Goal: Task Accomplishment & Management: Manage account settings

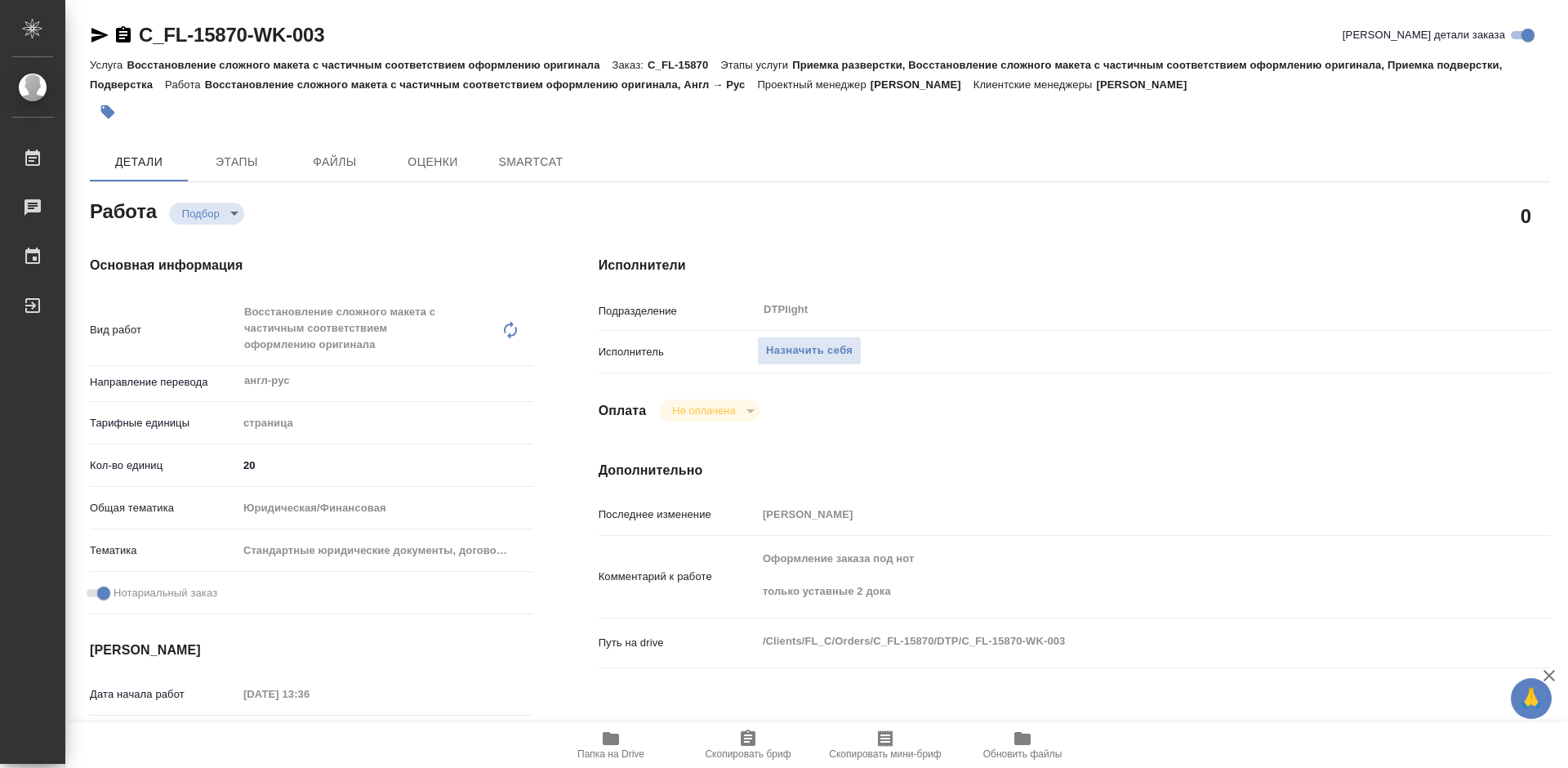
type textarea "x"
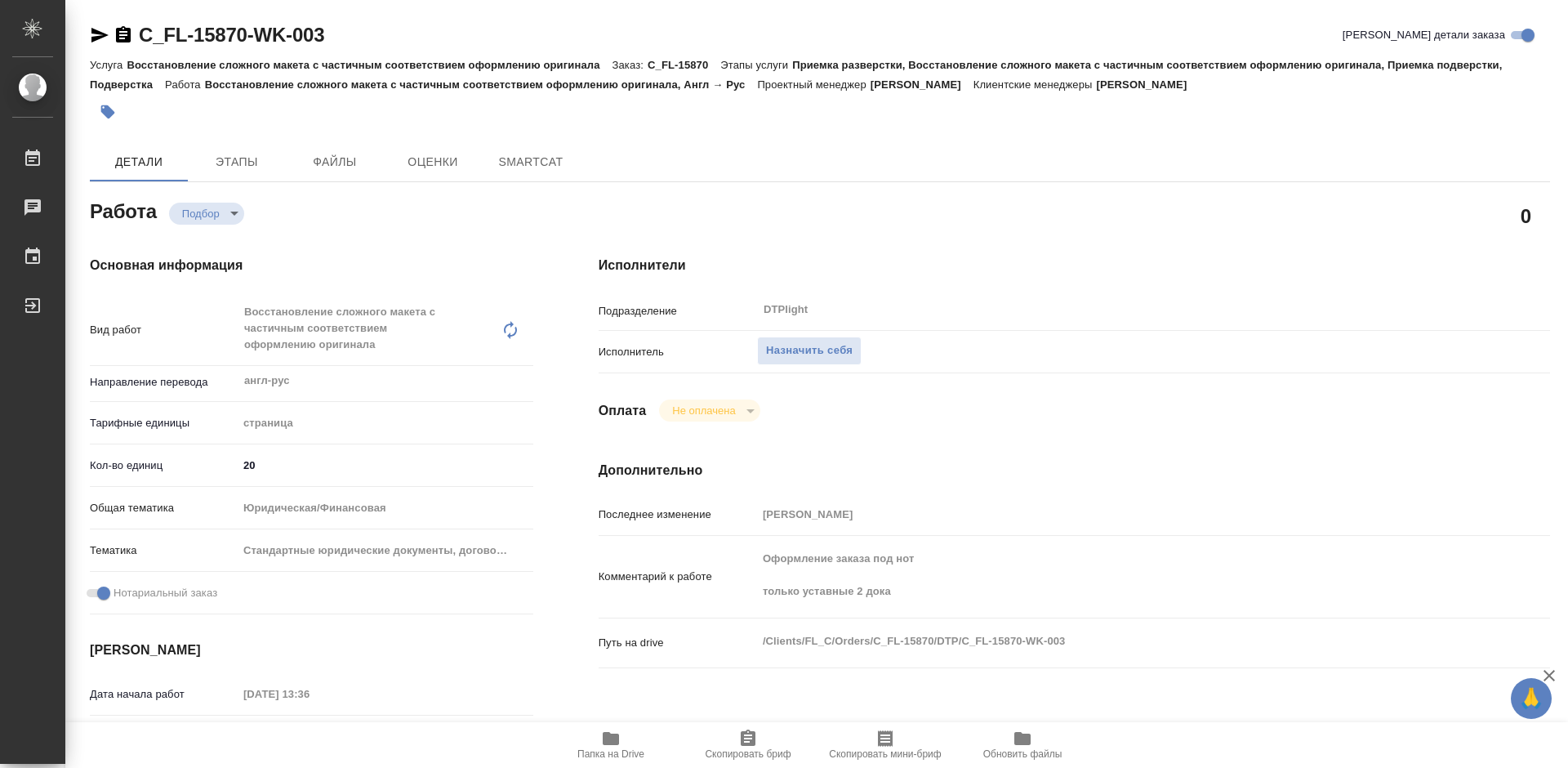
type textarea "x"
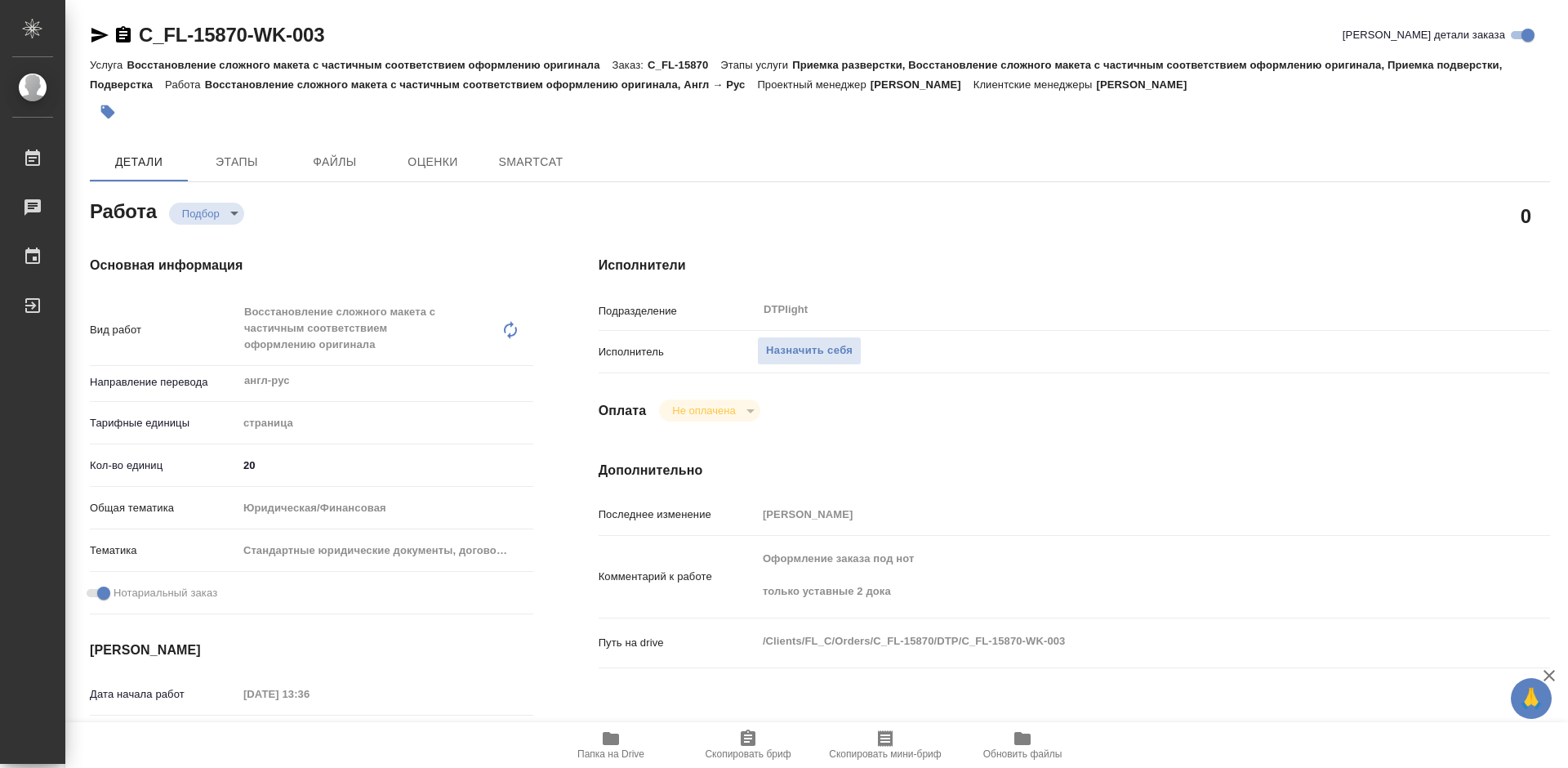
type textarea "x"
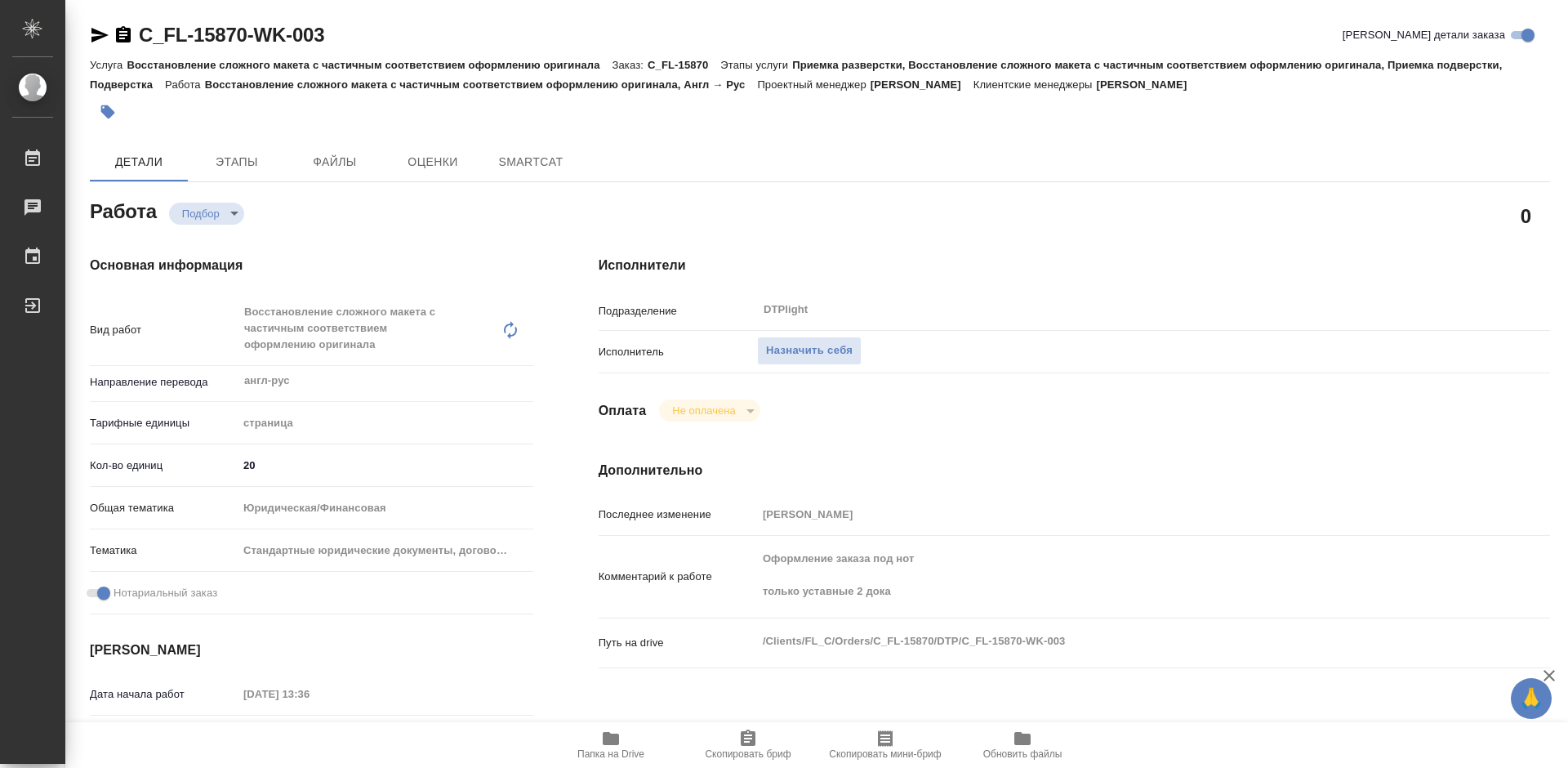
type textarea "x"
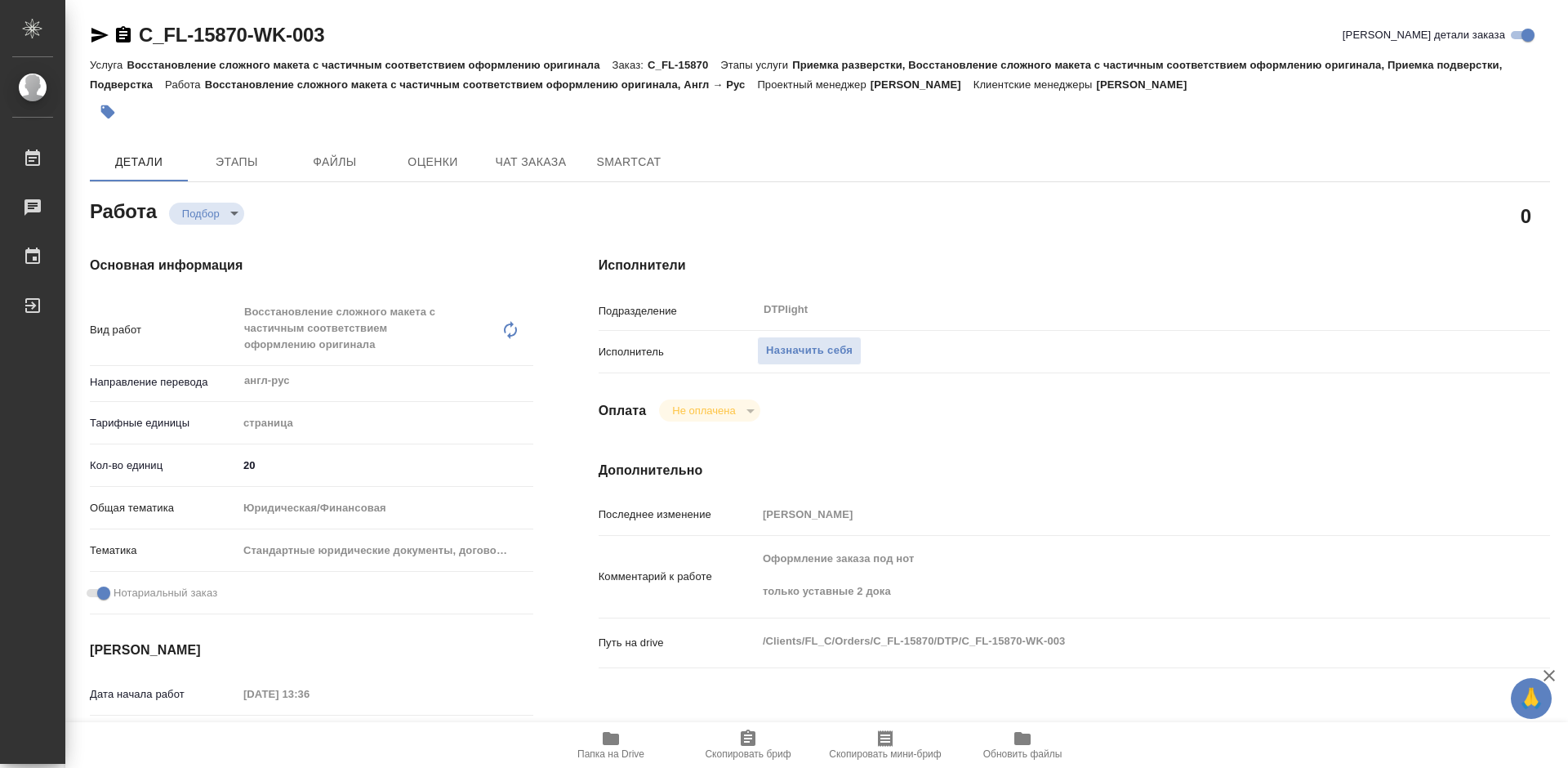
type textarea "x"
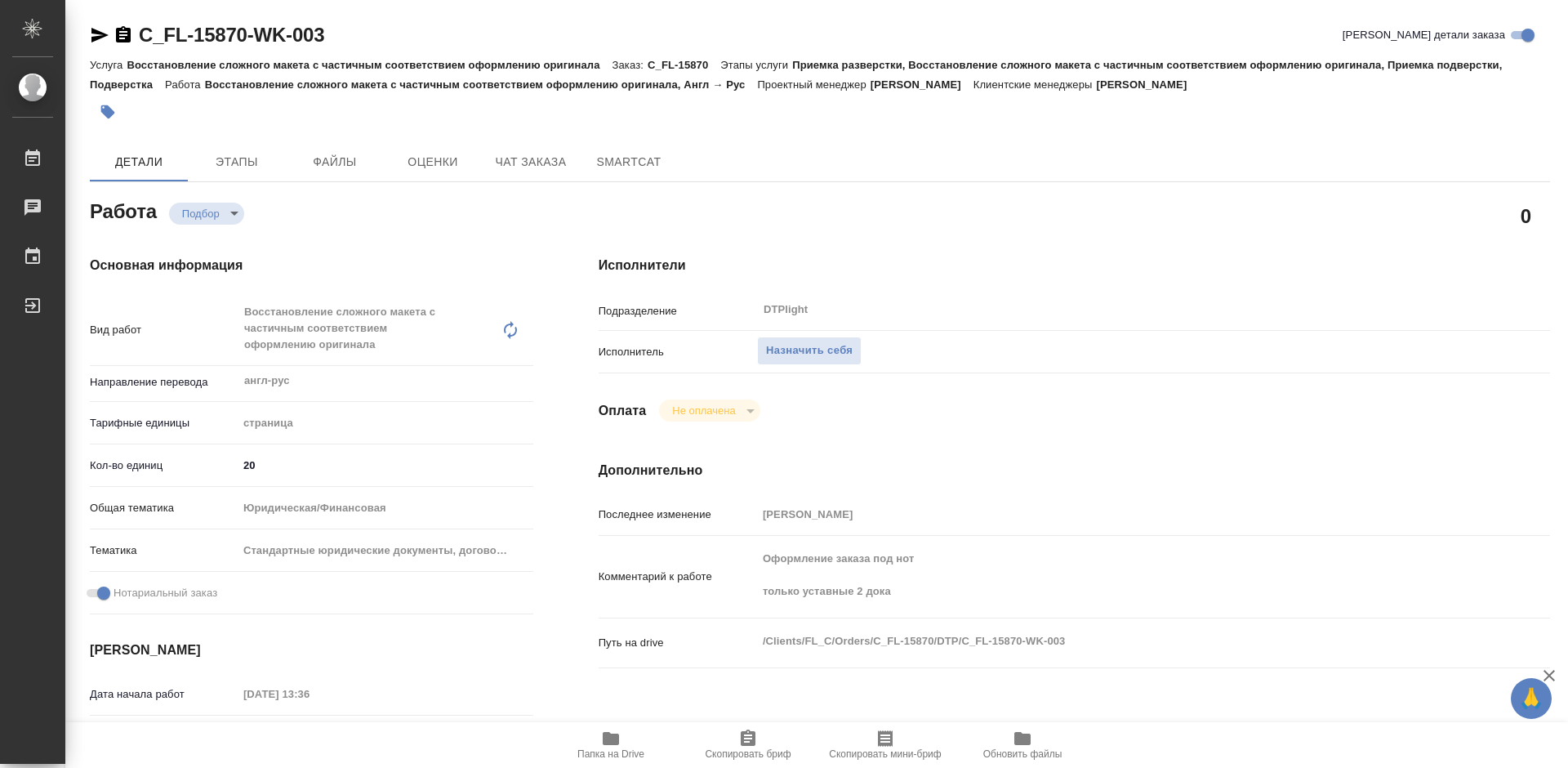
type textarea "x"
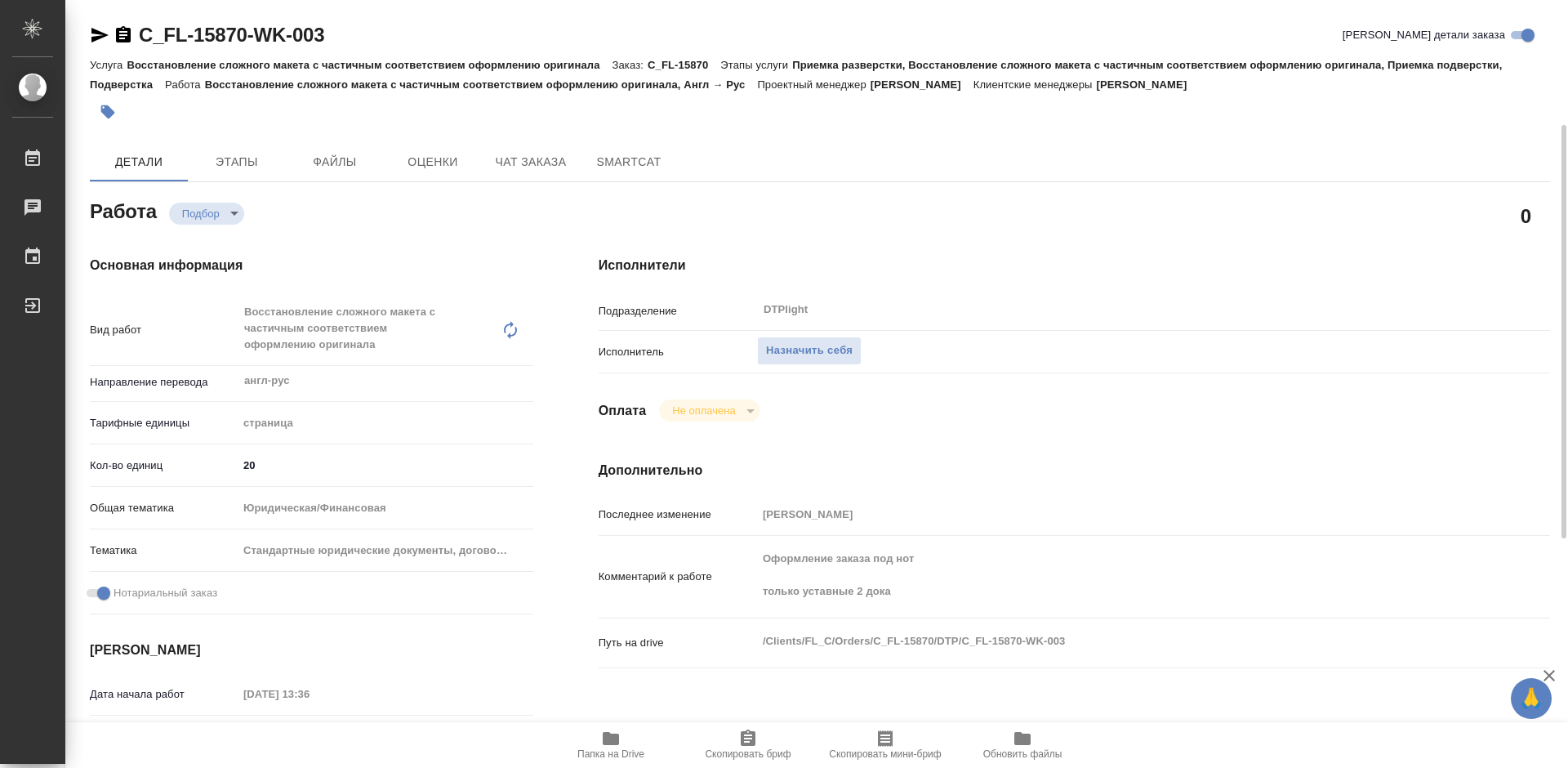
scroll to position [82, 0]
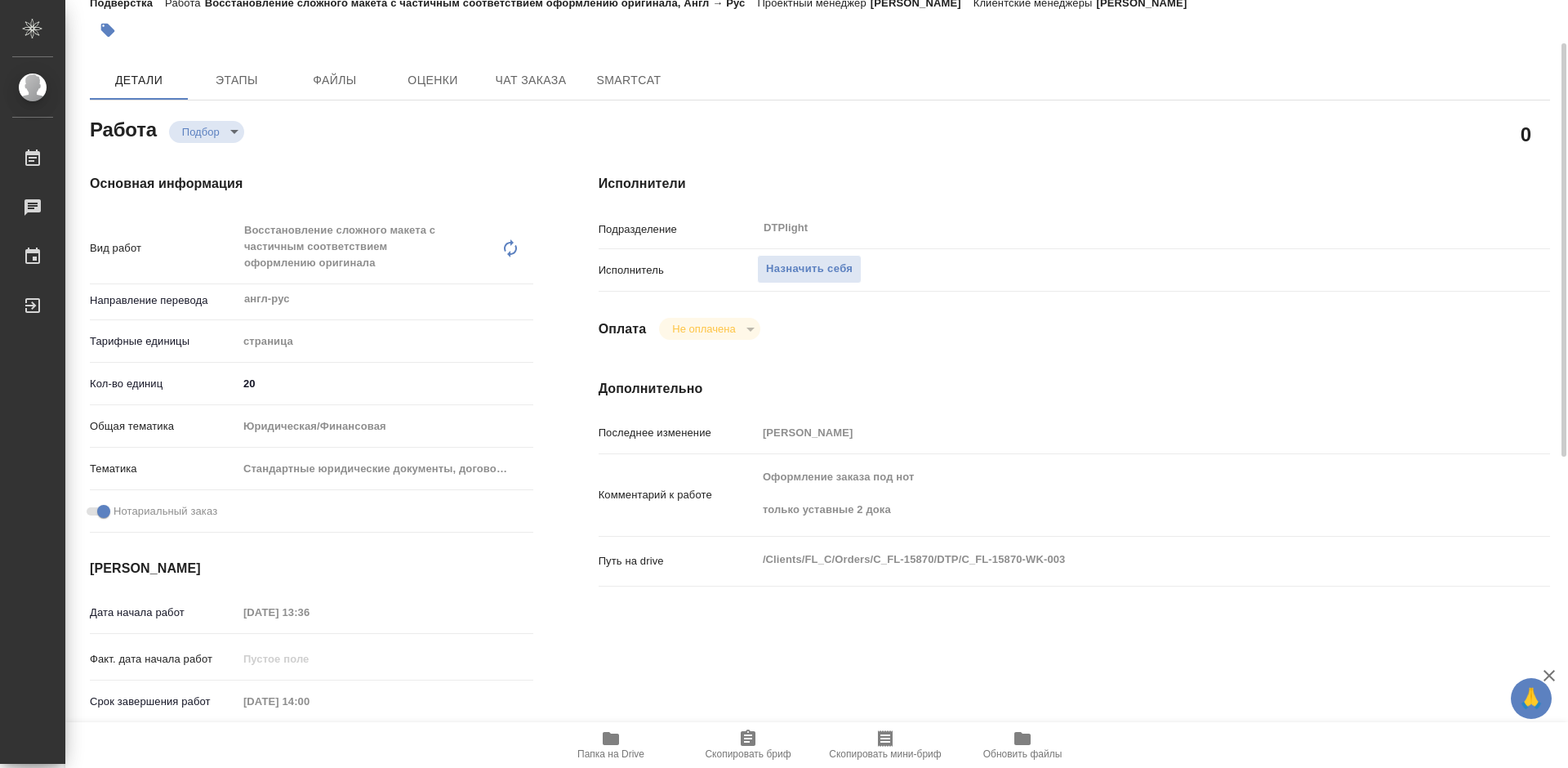
click at [603, 743] on icon "button" at bounding box center [610, 738] width 16 height 13
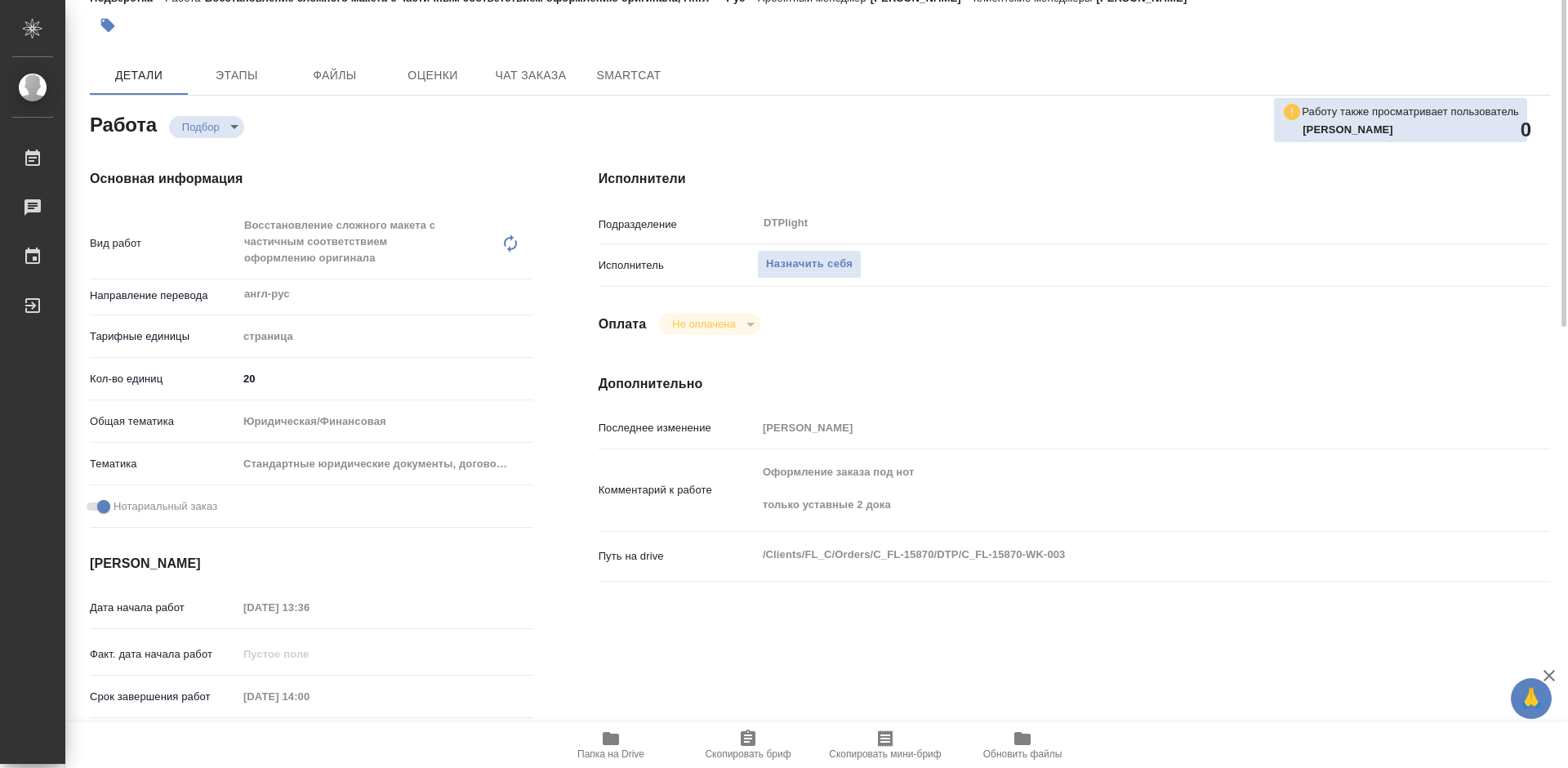
scroll to position [0, 0]
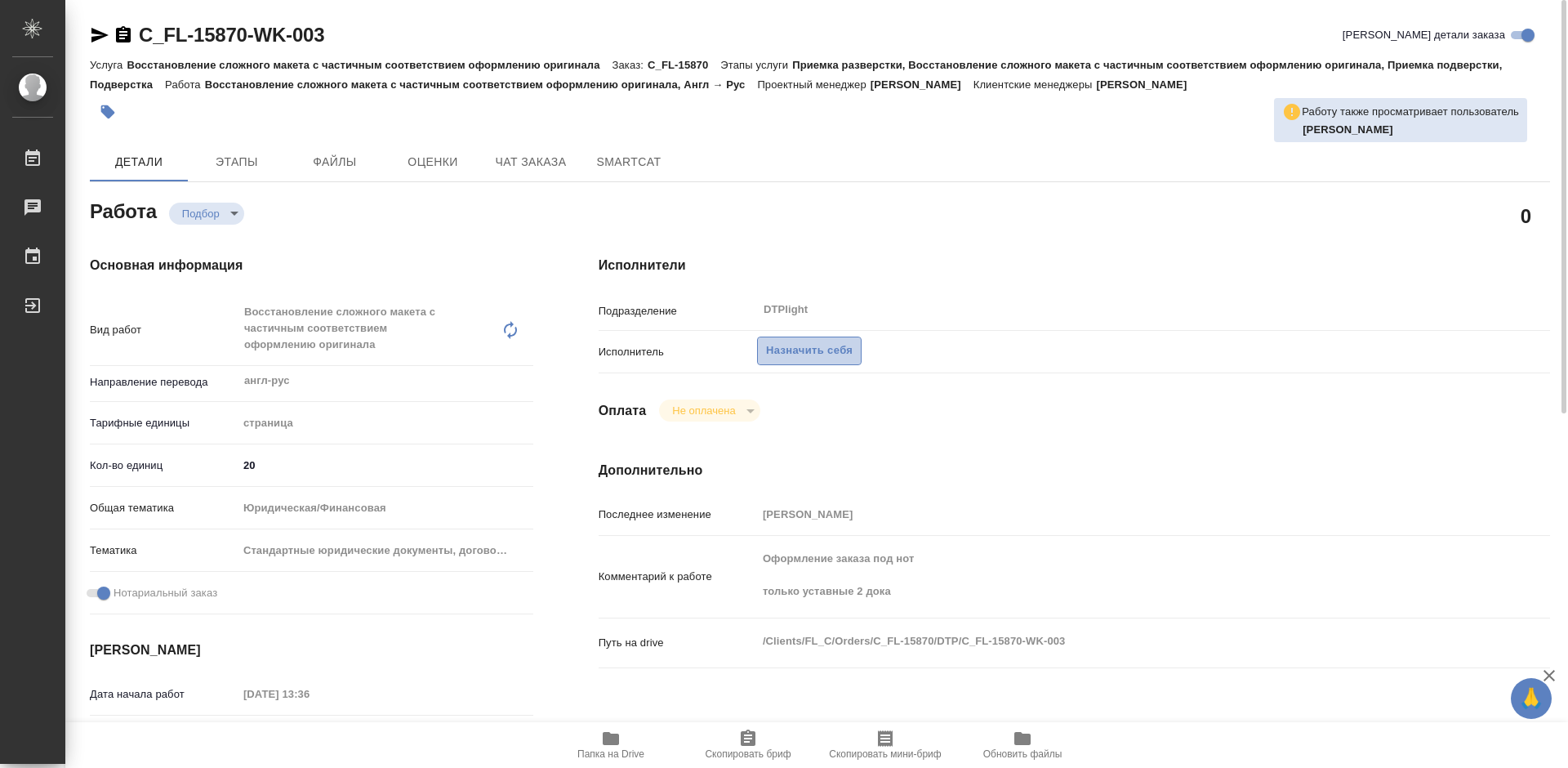
click at [817, 342] on span "Назначить себя" at bounding box center [809, 351] width 87 height 19
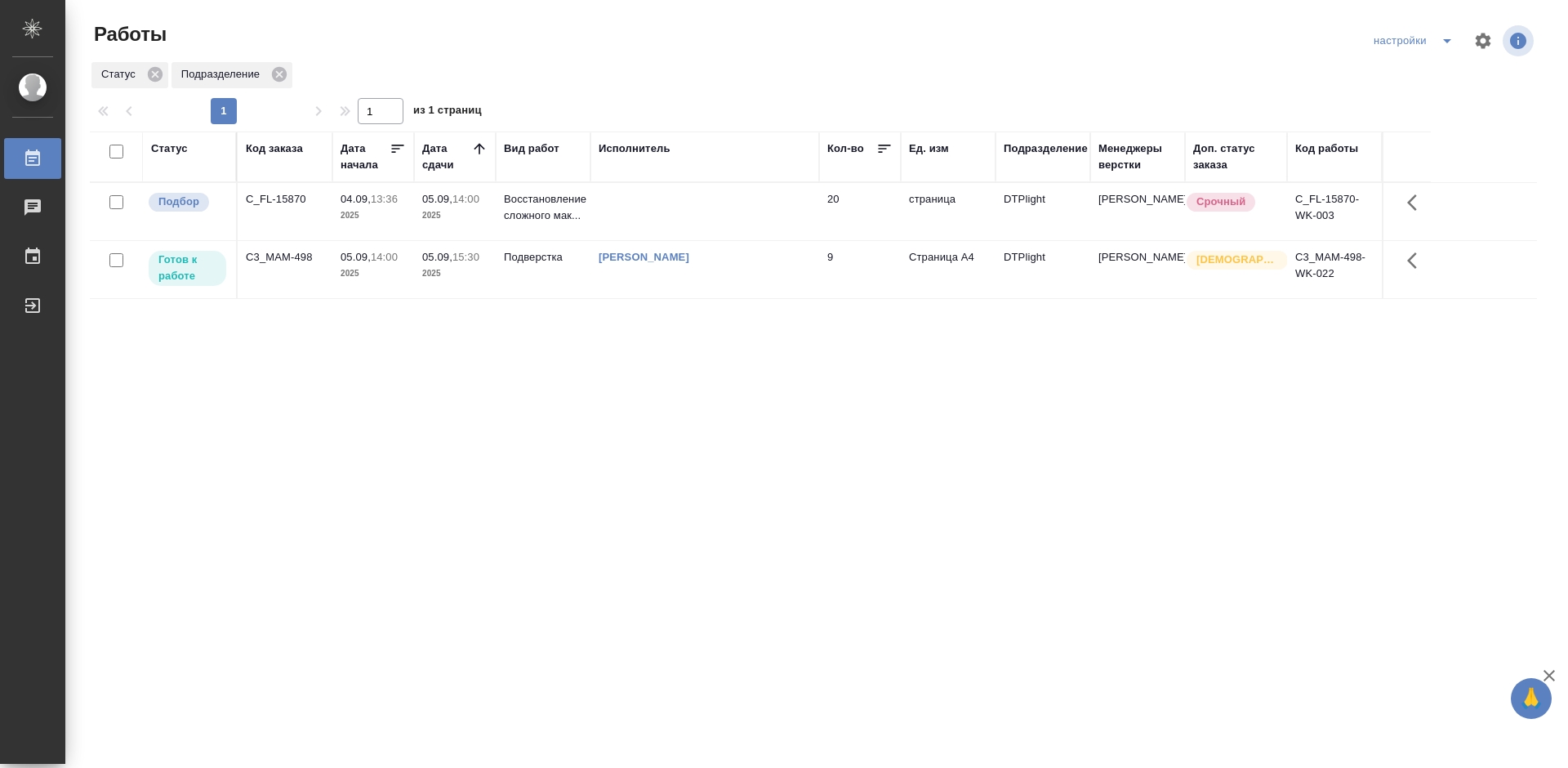
click at [298, 258] on div "C3_MAM-498" at bounding box center [285, 257] width 79 height 16
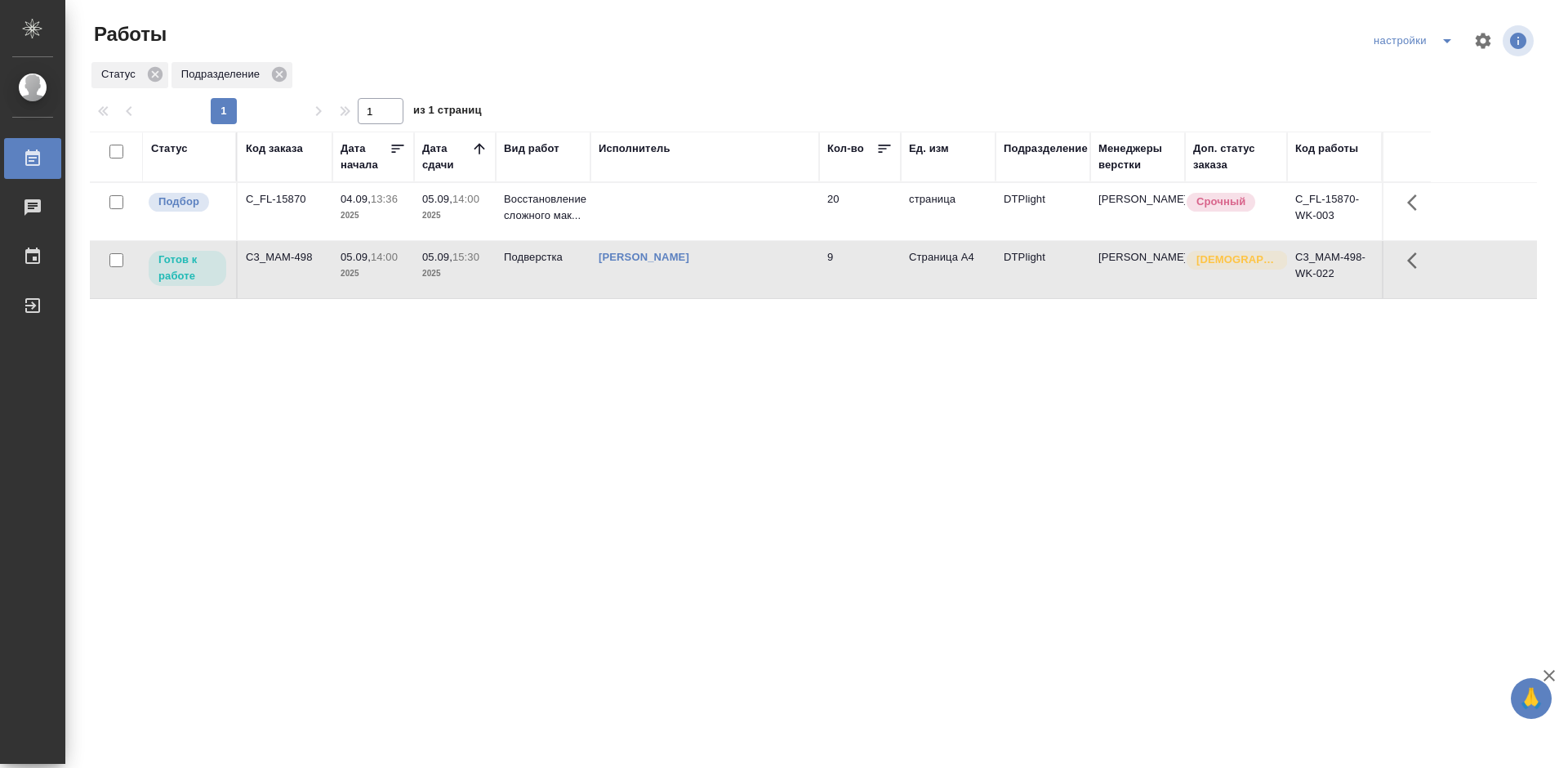
click at [298, 258] on div "C3_MAM-498" at bounding box center [285, 257] width 79 height 16
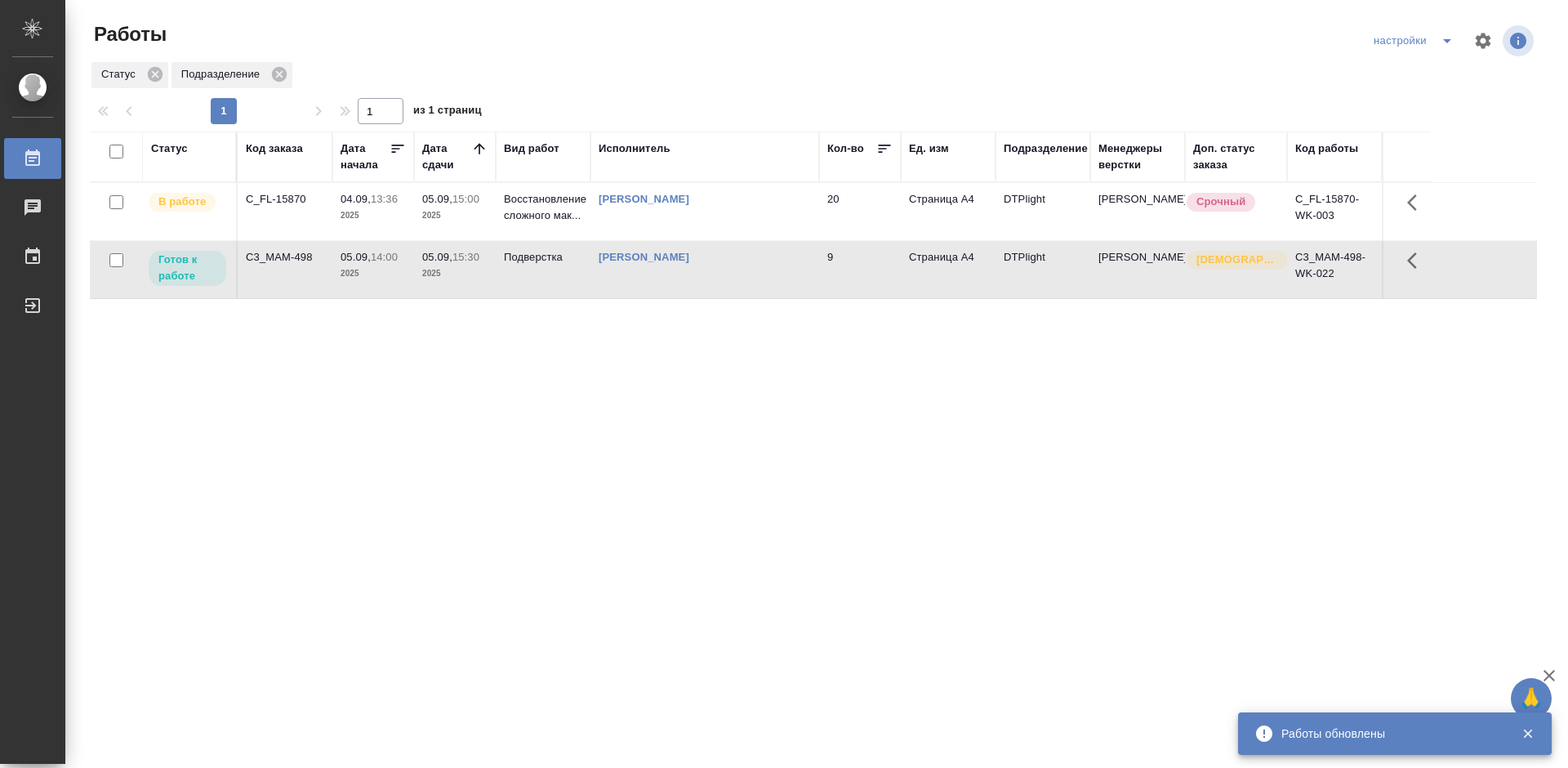
click at [293, 199] on div "C_FL-15870" at bounding box center [285, 199] width 79 height 16
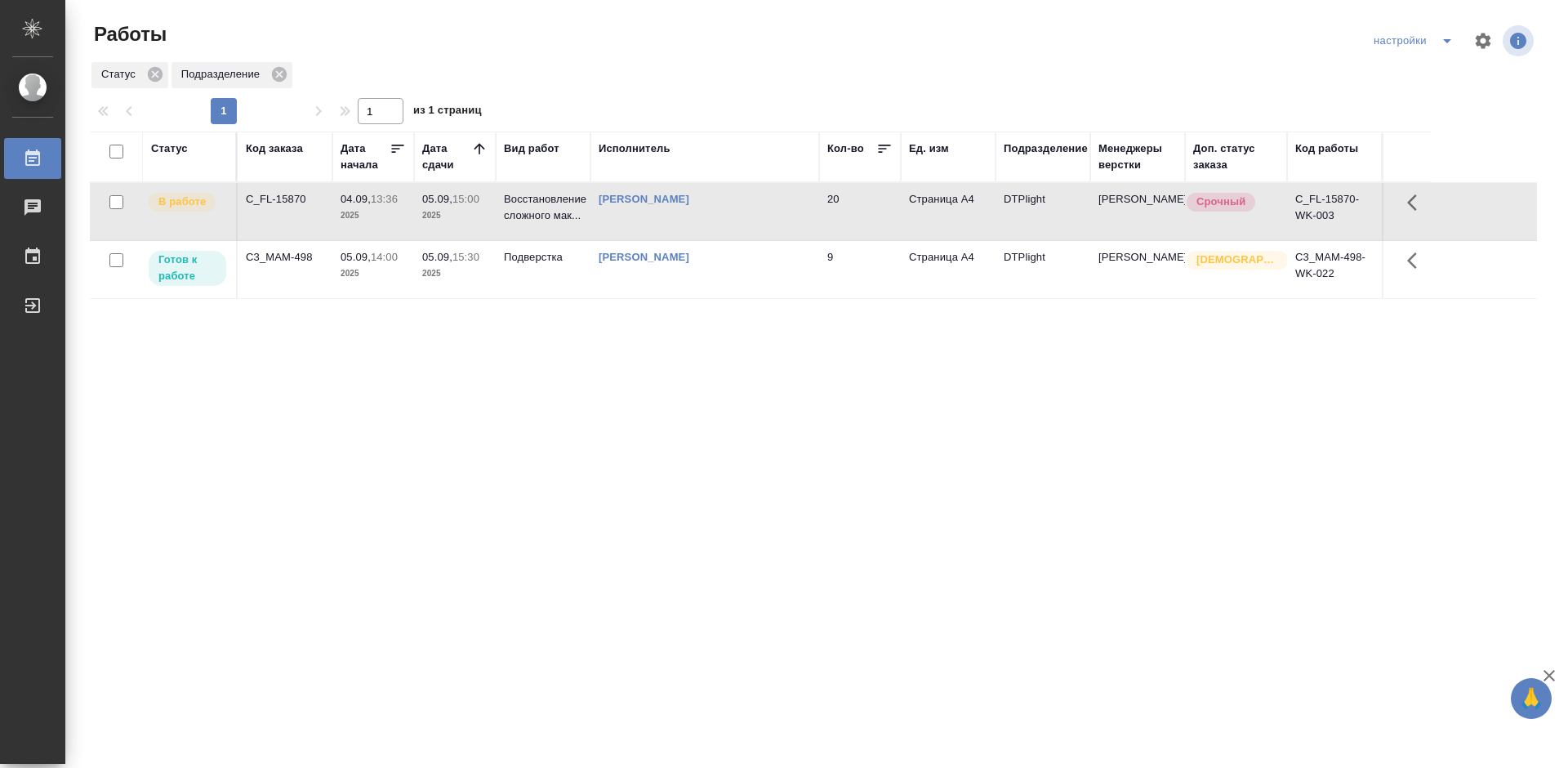
click at [289, 199] on div "C_FL-15870" at bounding box center [285, 199] width 79 height 16
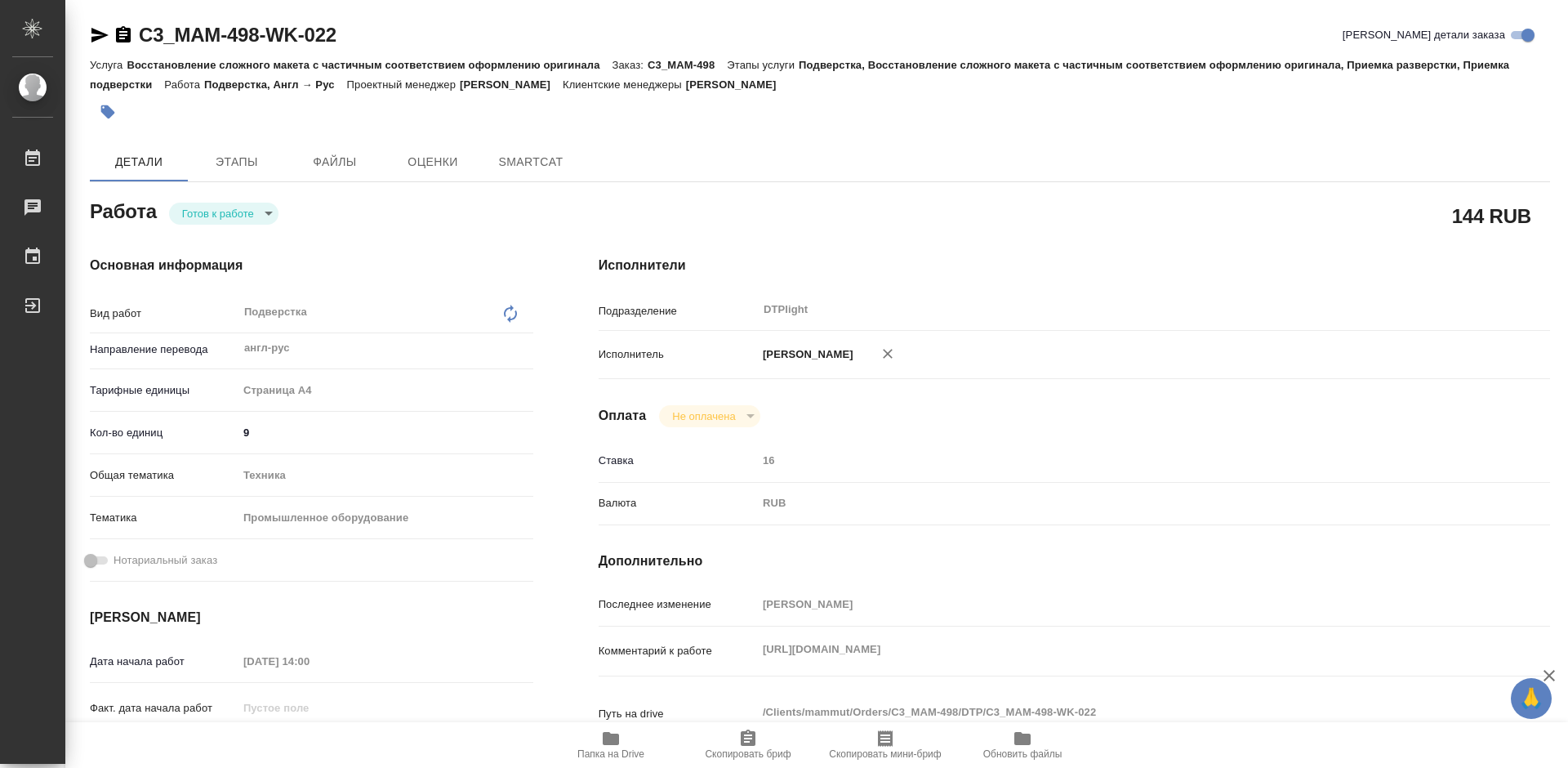
type textarea "x"
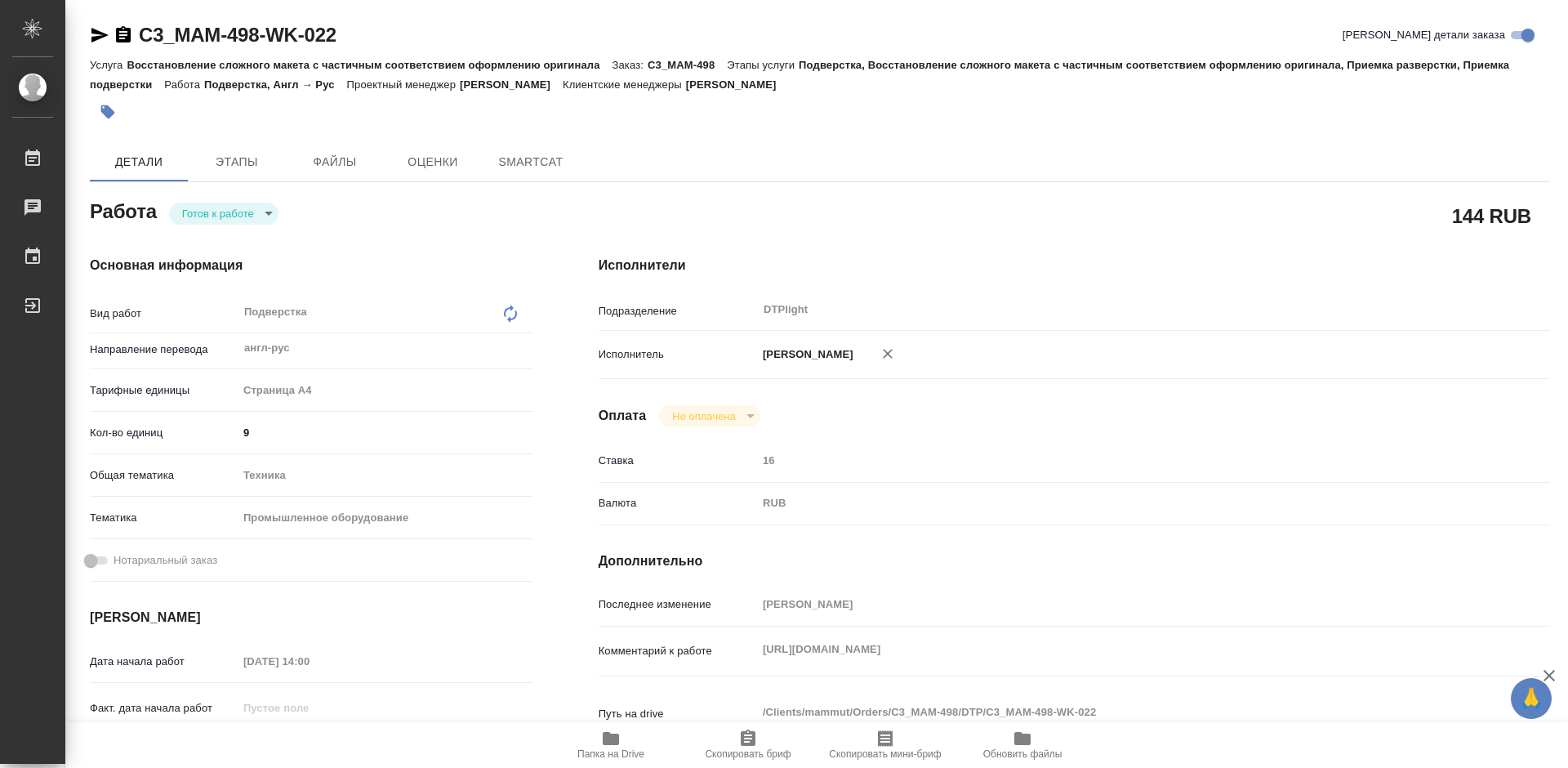
type textarea "x"
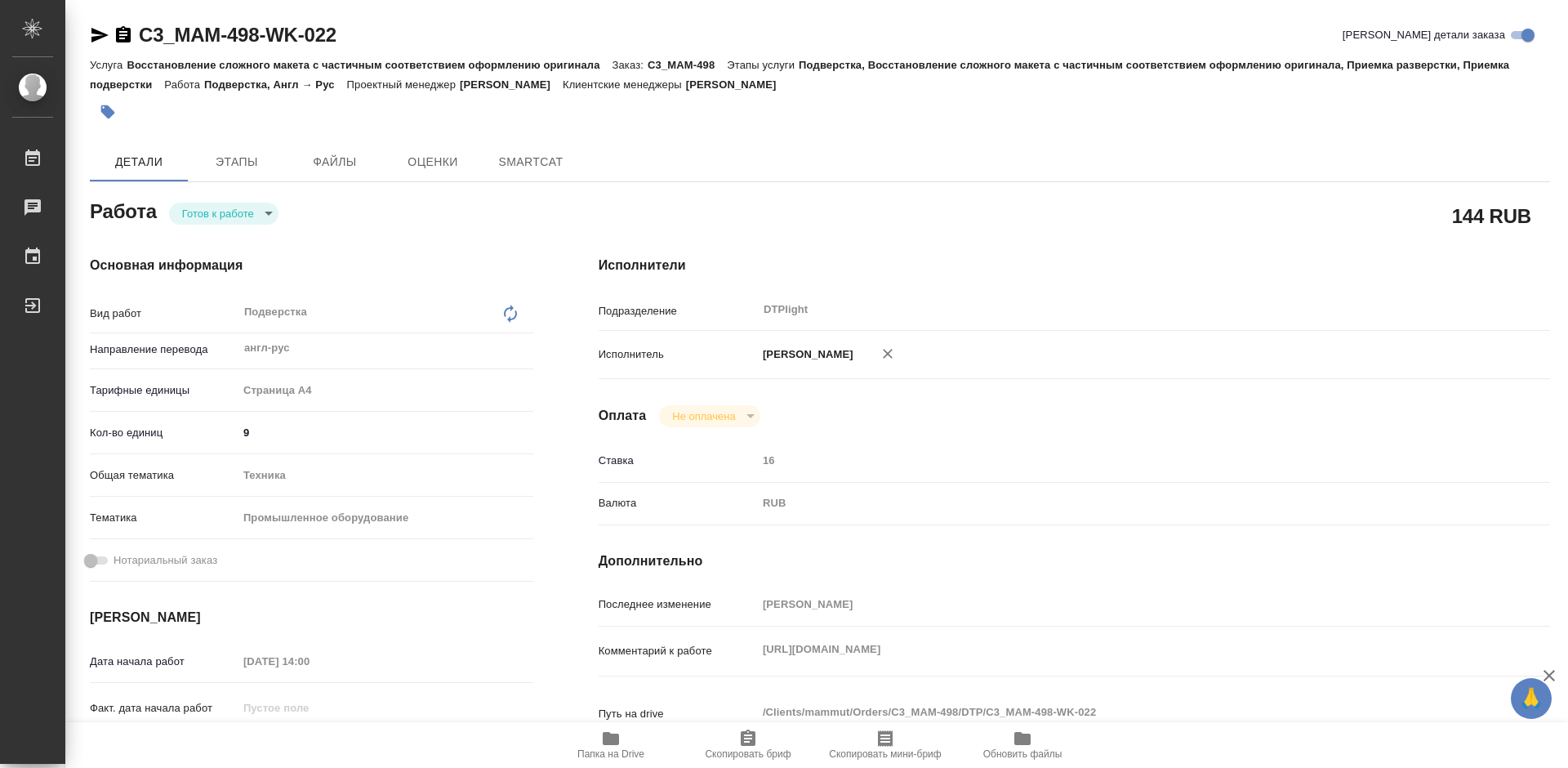
type textarea "x"
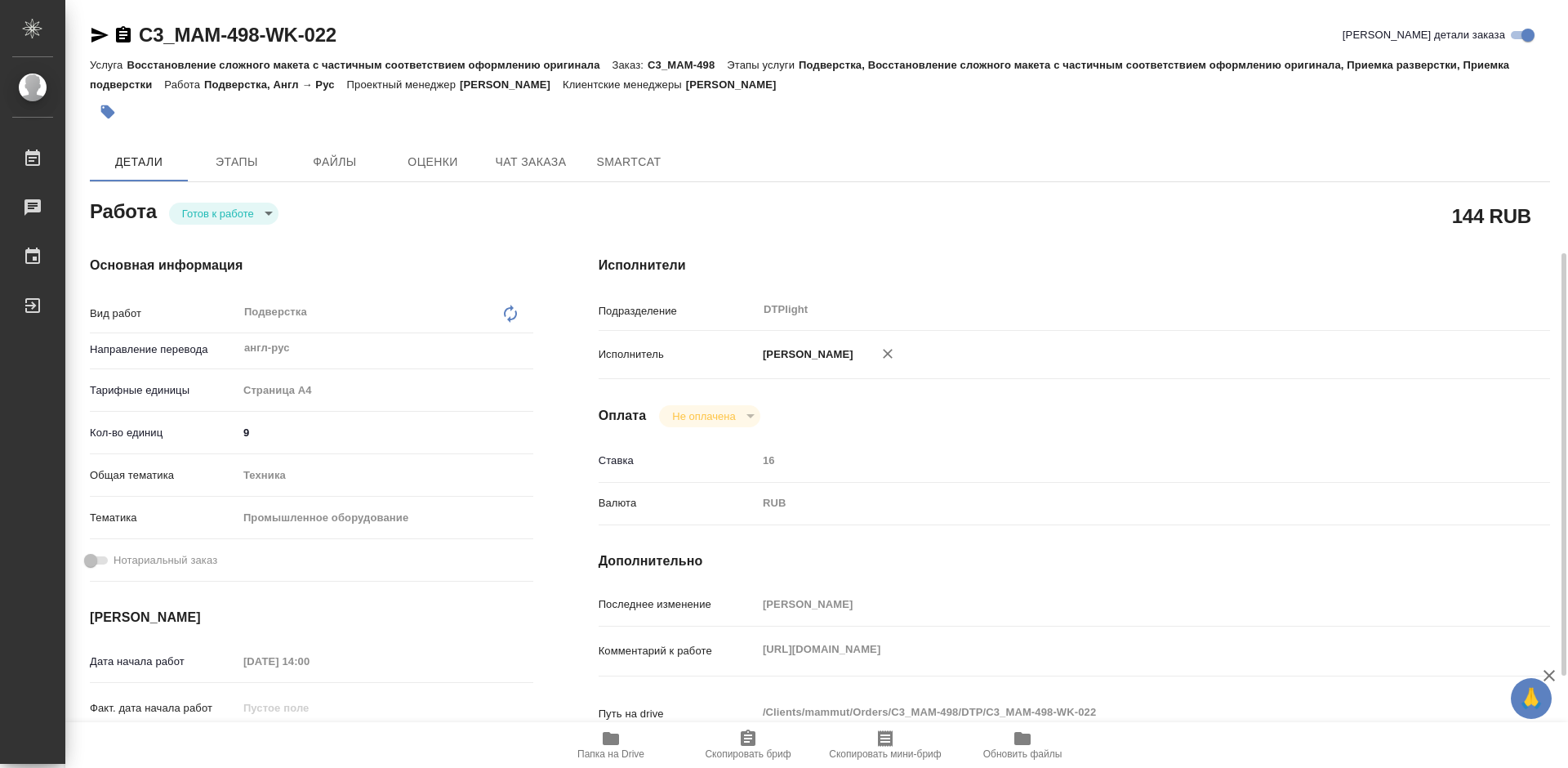
scroll to position [245, 0]
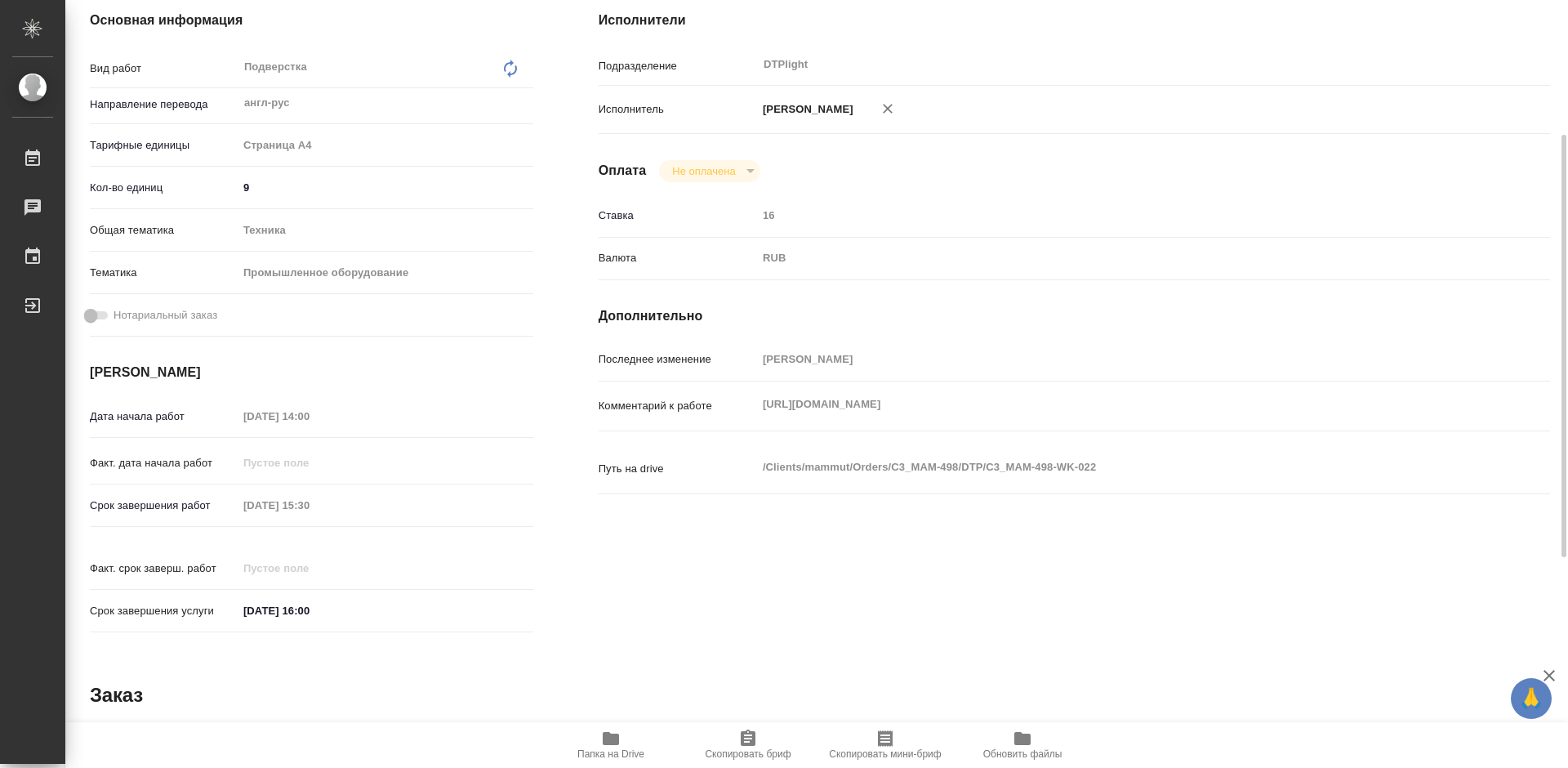
type textarea "x"
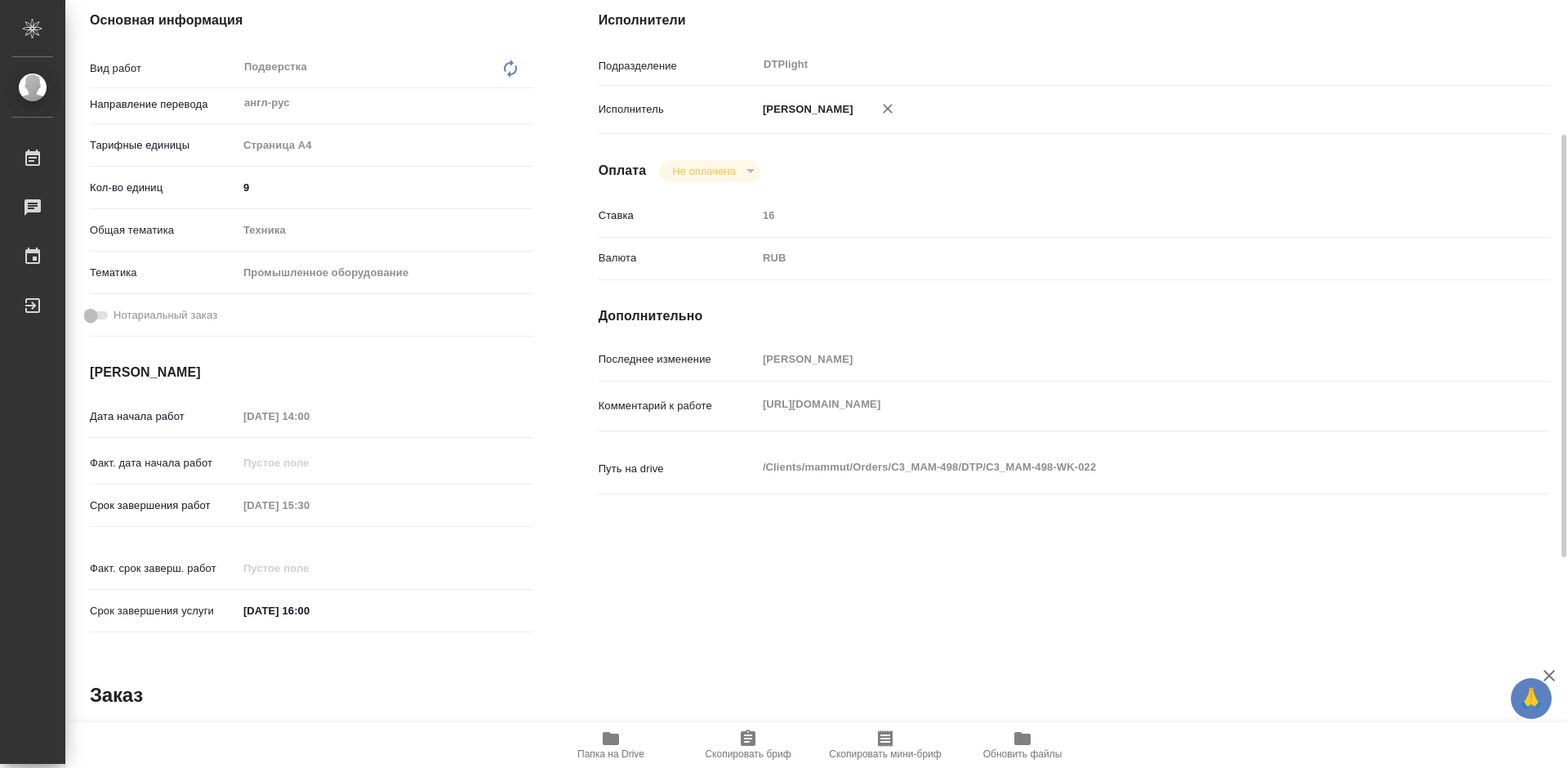
scroll to position [0, 0]
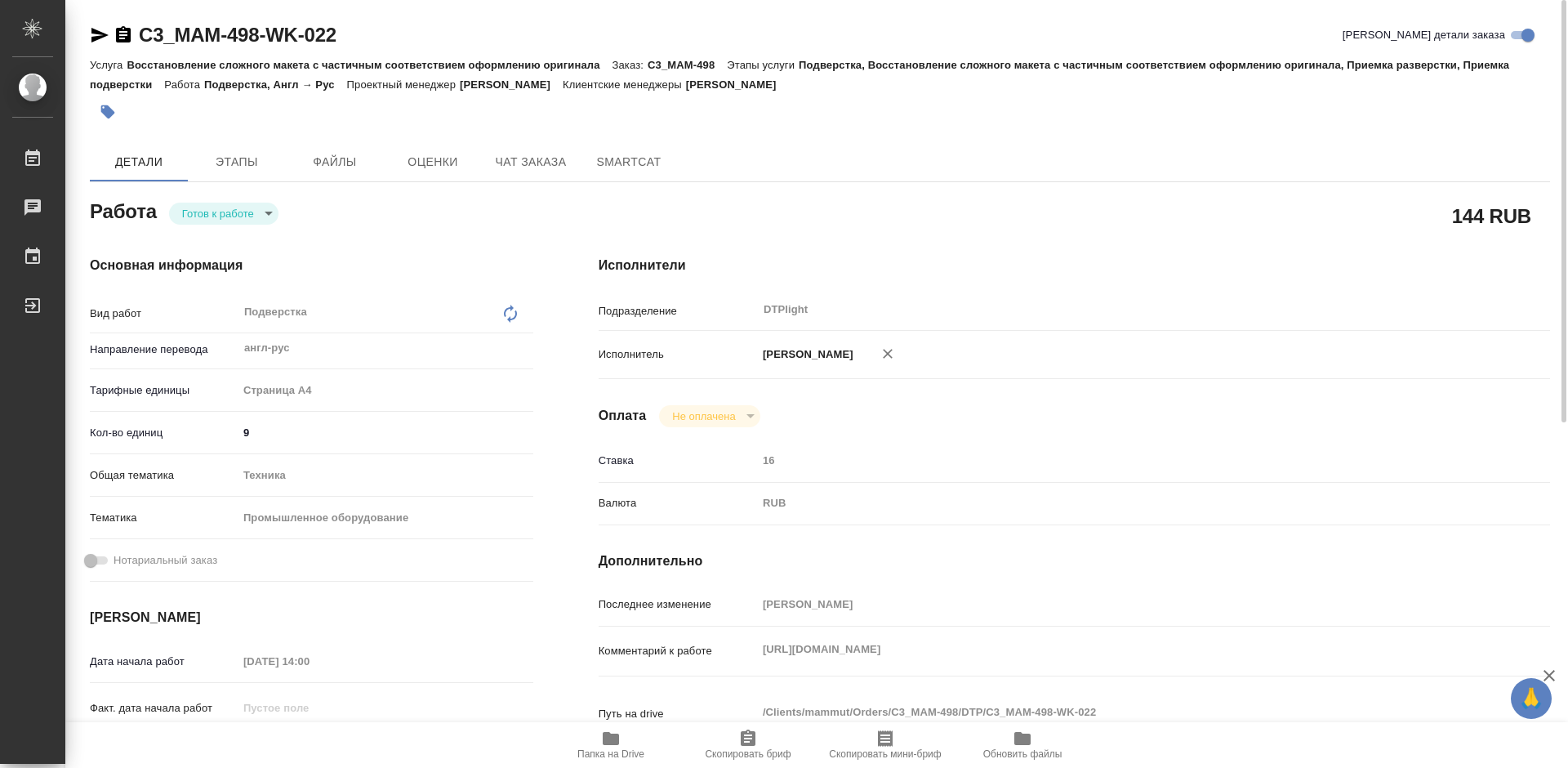
type textarea "x"
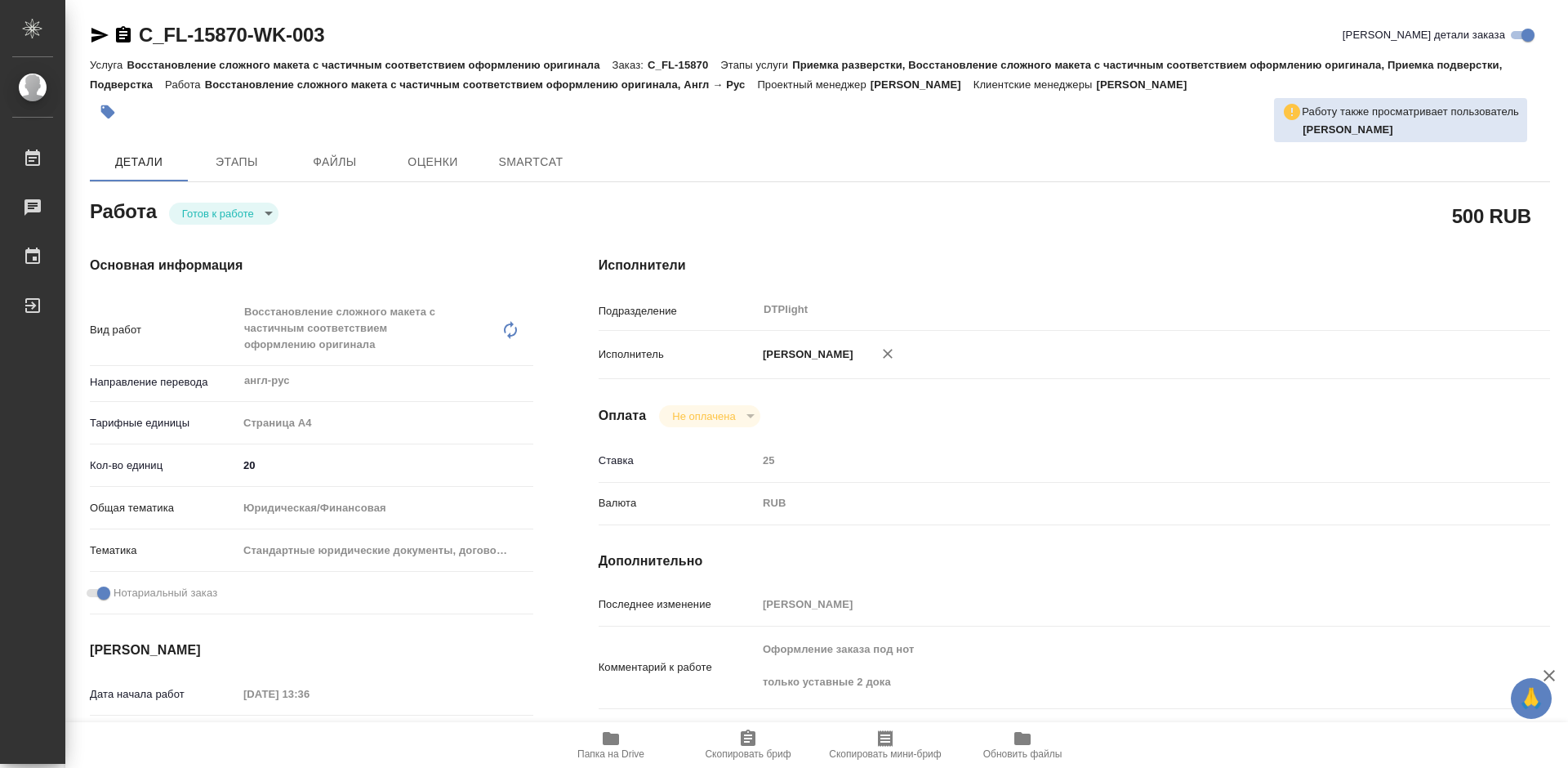
type textarea "x"
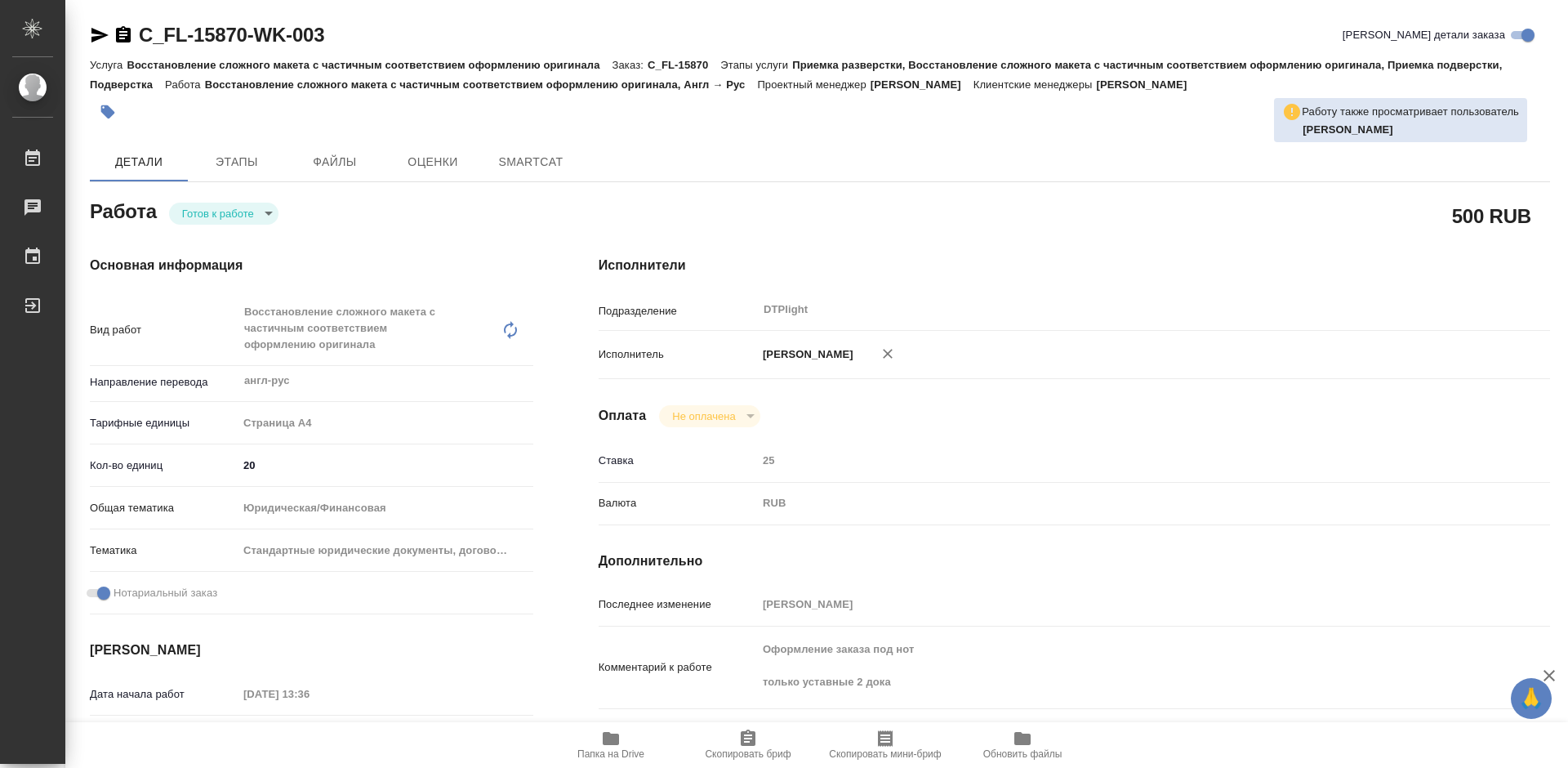
type textarea "x"
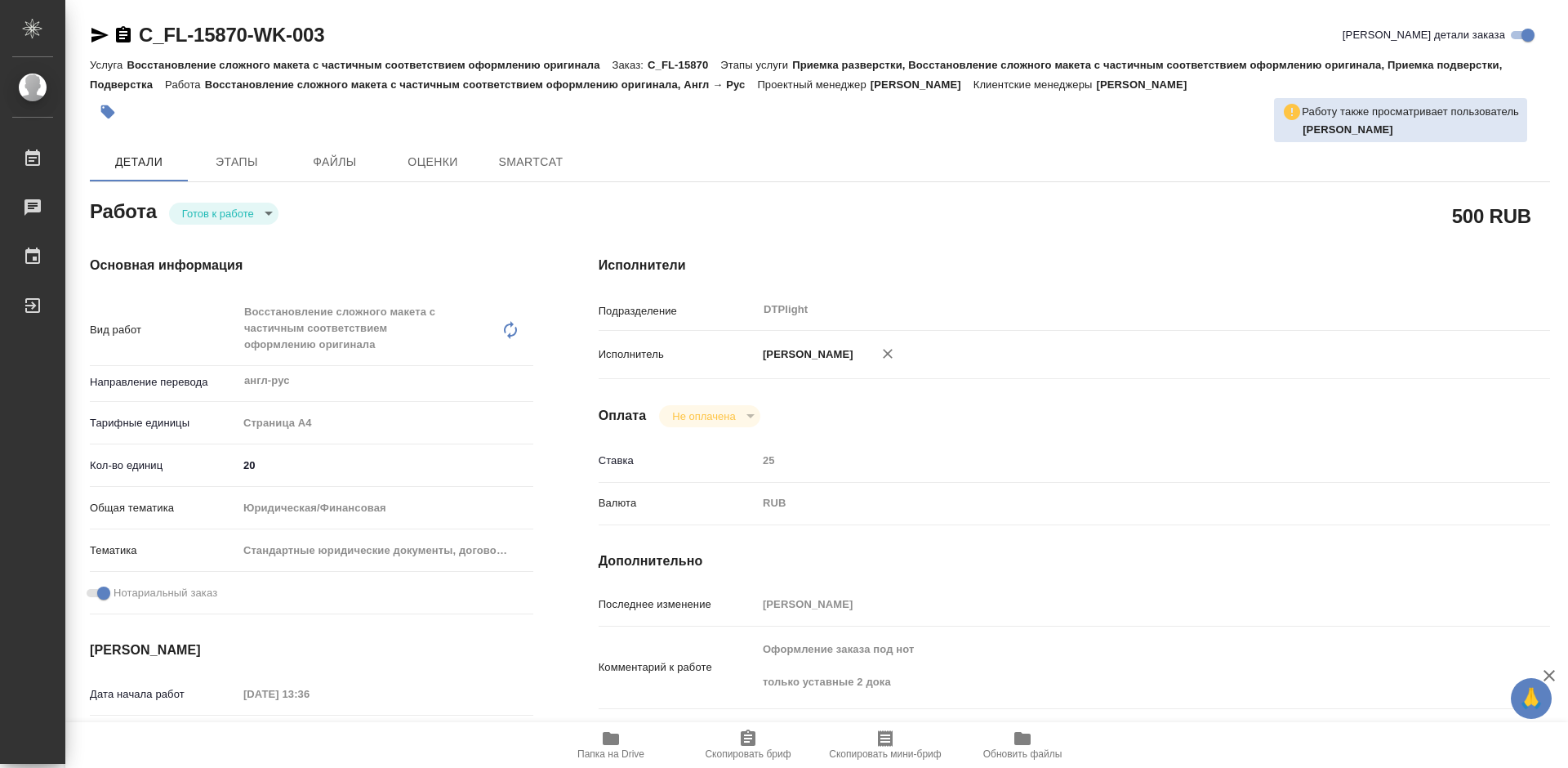
type textarea "x"
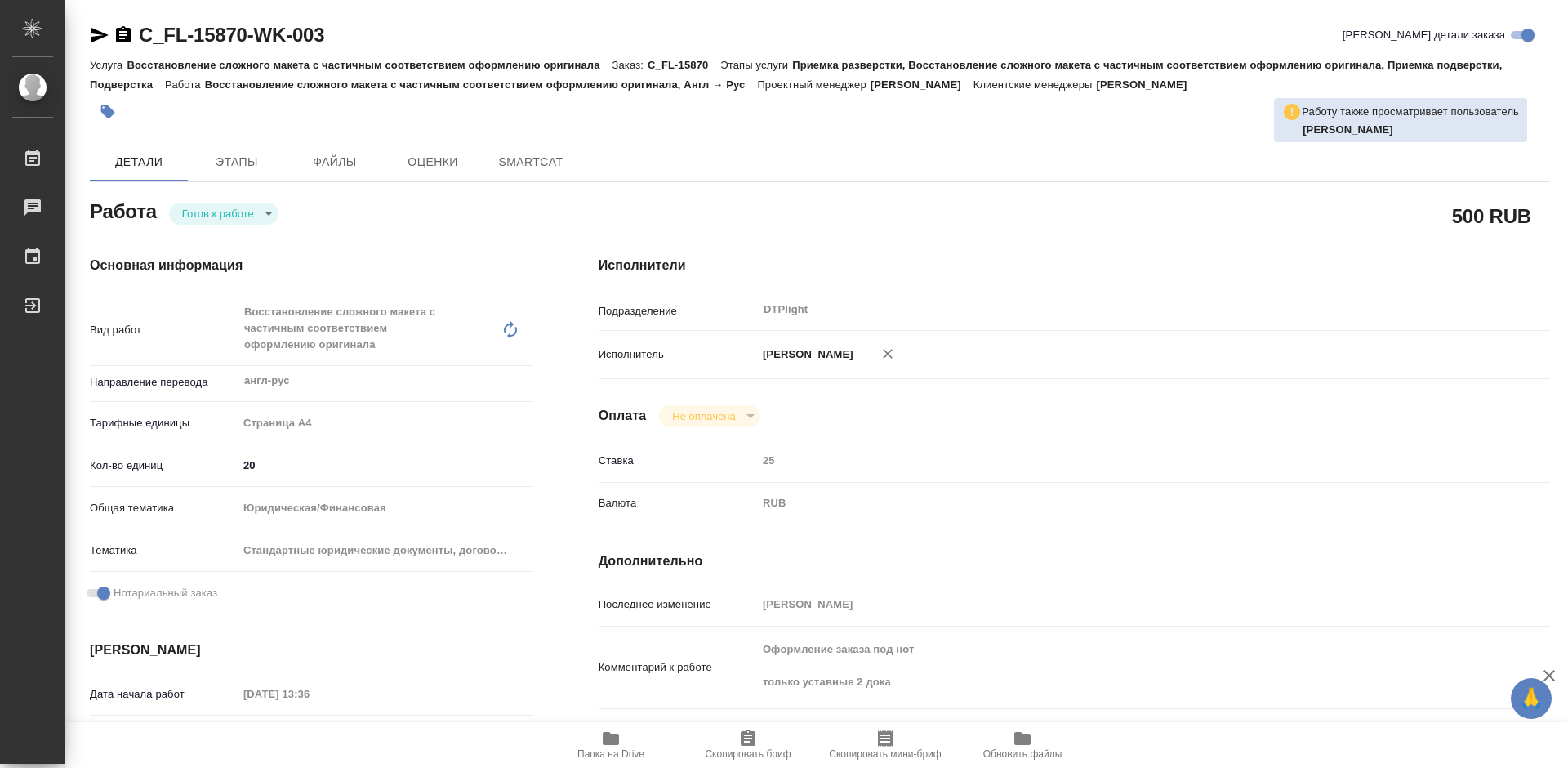
type textarea "x"
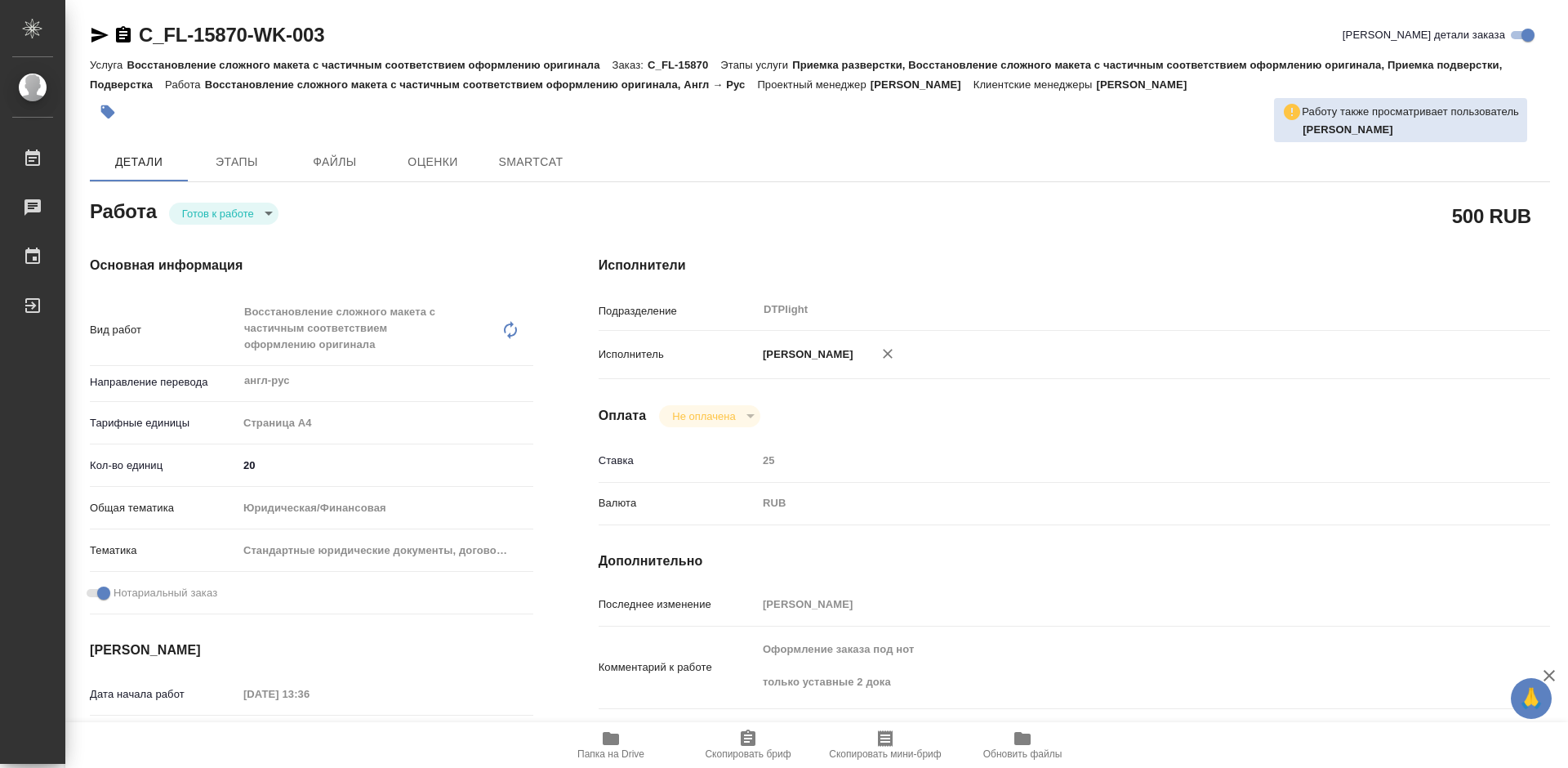
type textarea "x"
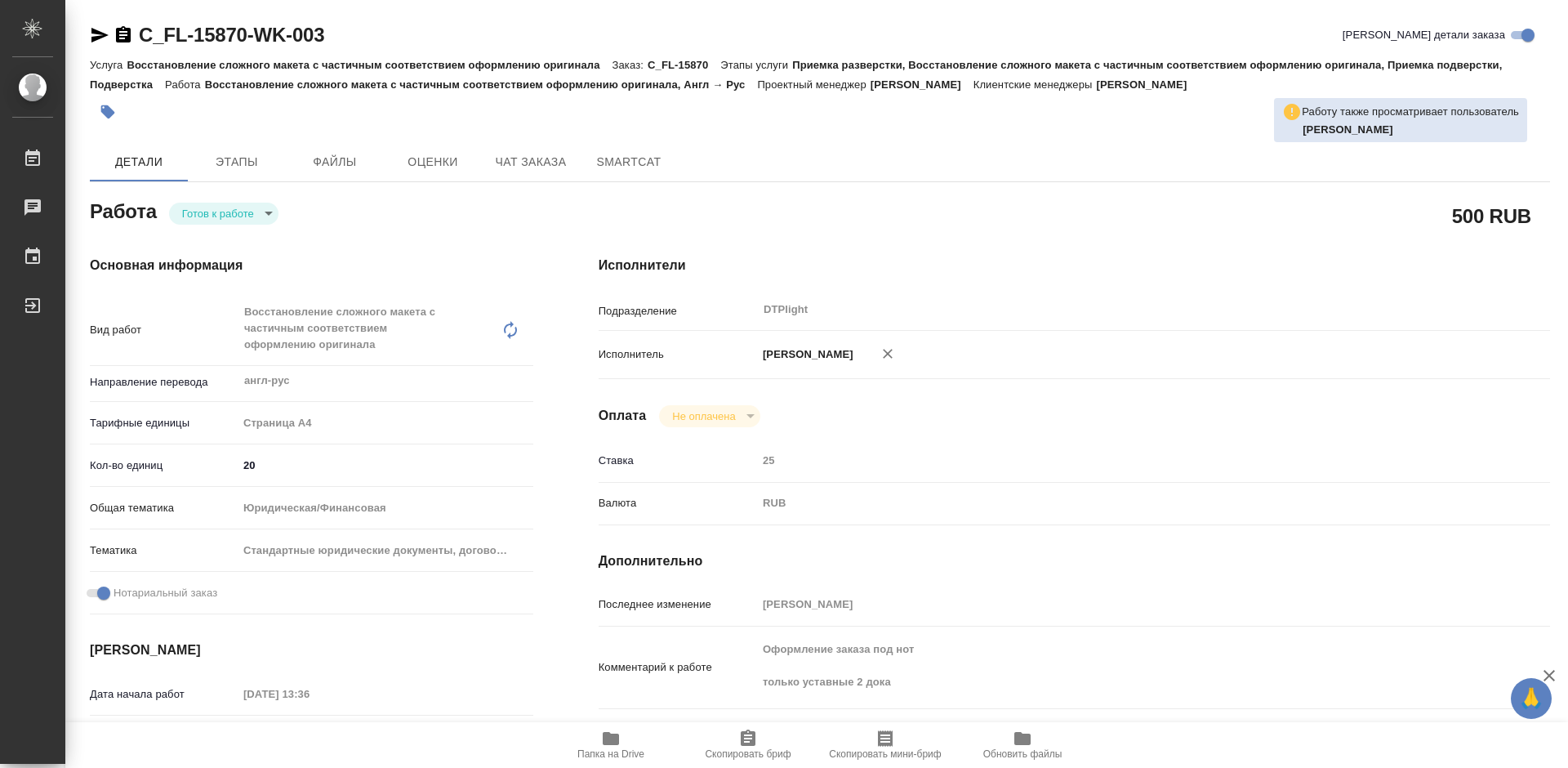
click at [261, 210] on body "🙏 .cls-1 fill:#fff; AWATERA Tretyakova Mariya Работы Чаты График Выйти C_FL-158…" at bounding box center [784, 384] width 1568 height 768
type textarea "x"
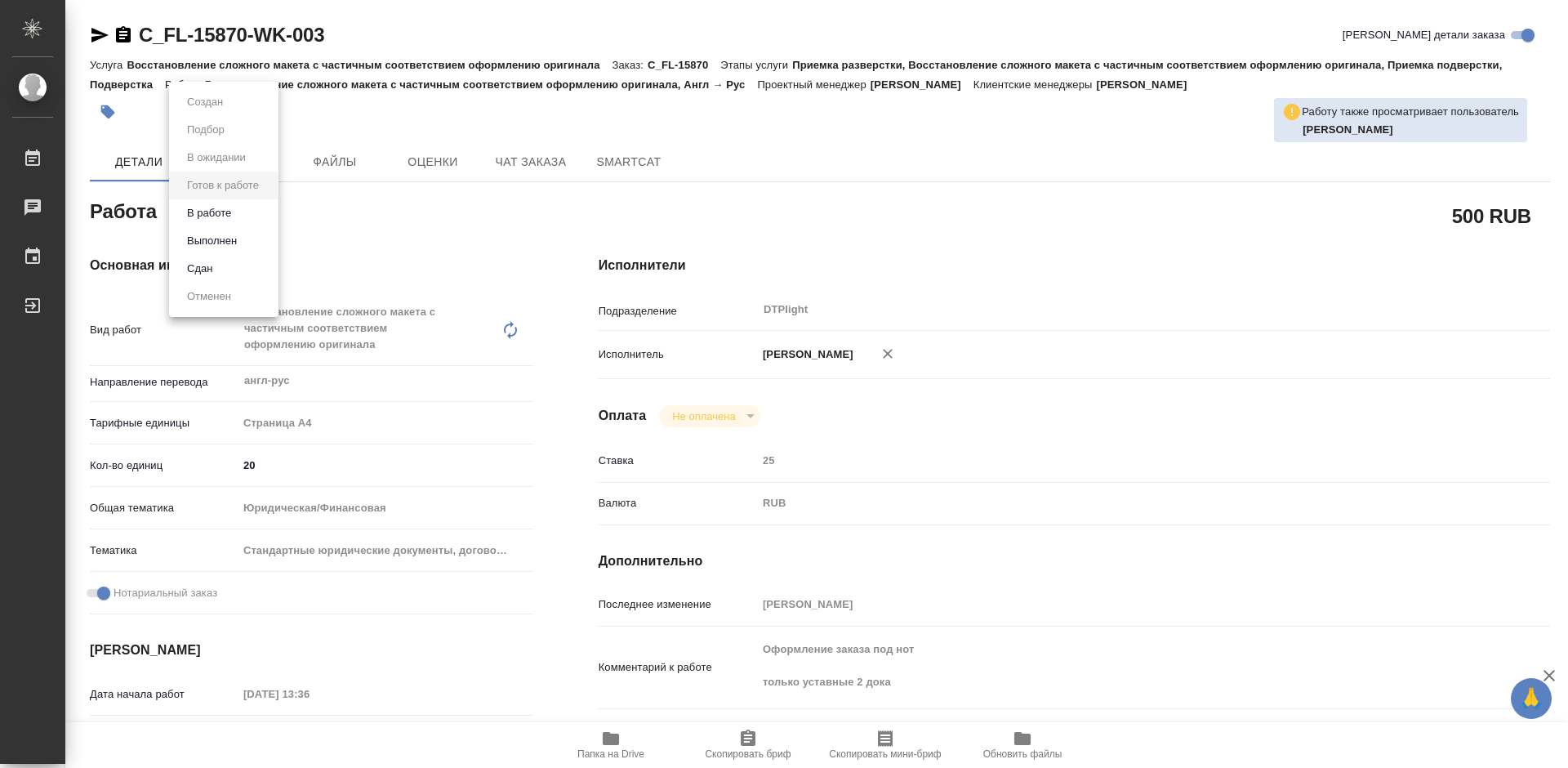
type textarea "x"
click at [236, 211] on li "В работе" at bounding box center [224, 213] width 110 height 28
type textarea "x"
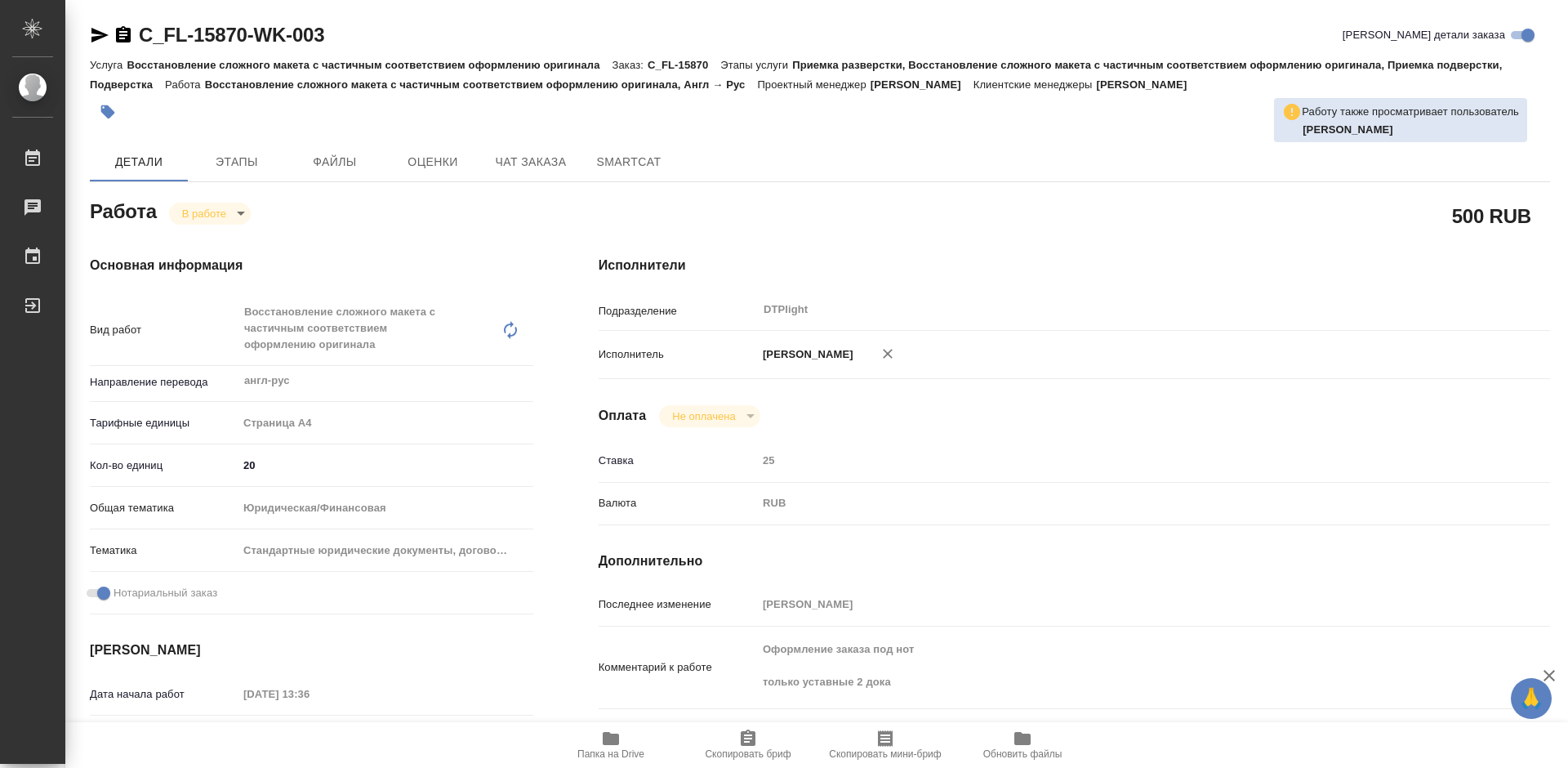
type textarea "x"
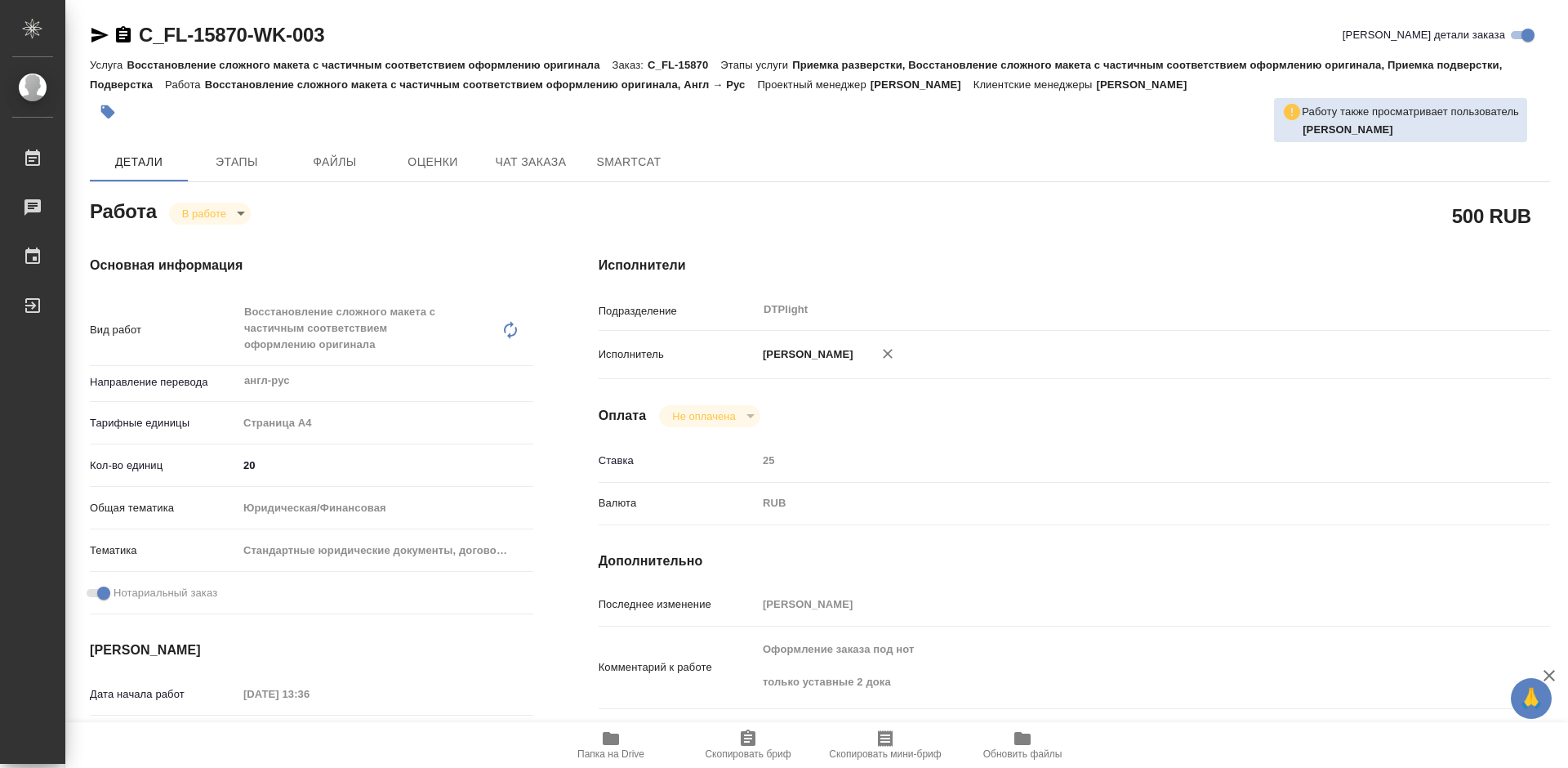
type textarea "x"
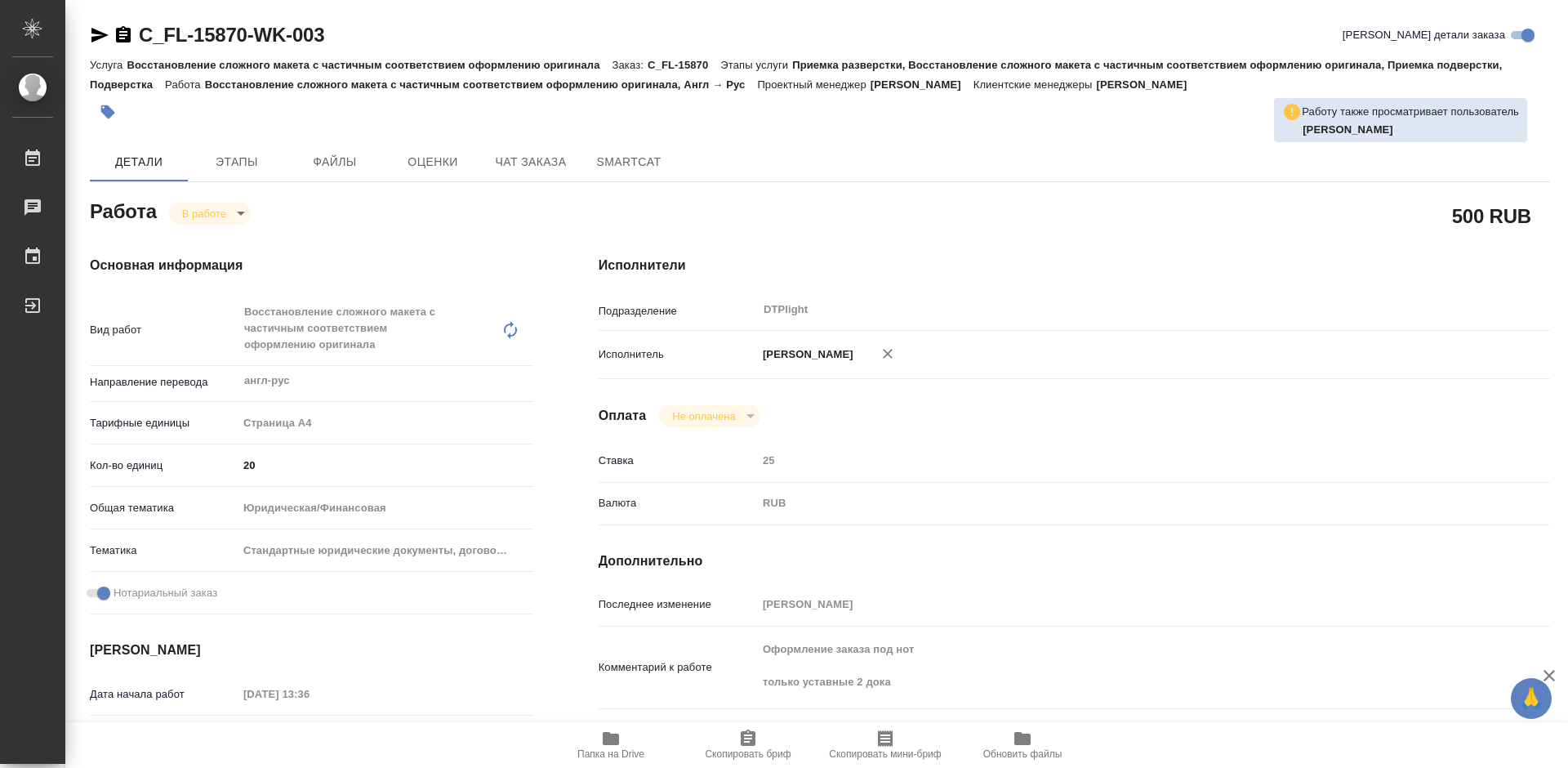
type textarea "x"
click at [617, 745] on icon "button" at bounding box center [610, 738] width 16 height 13
type textarea "x"
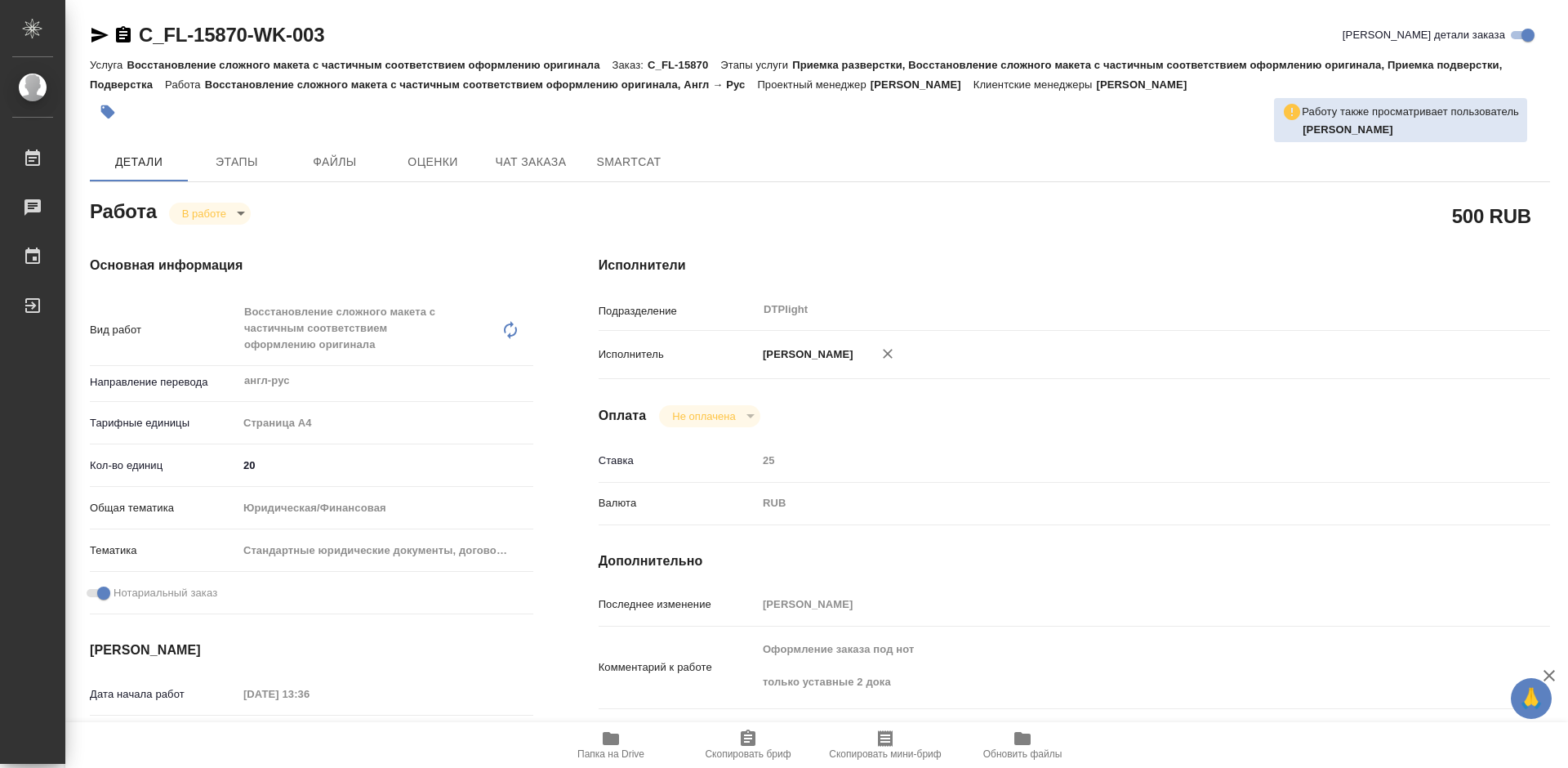
type textarea "x"
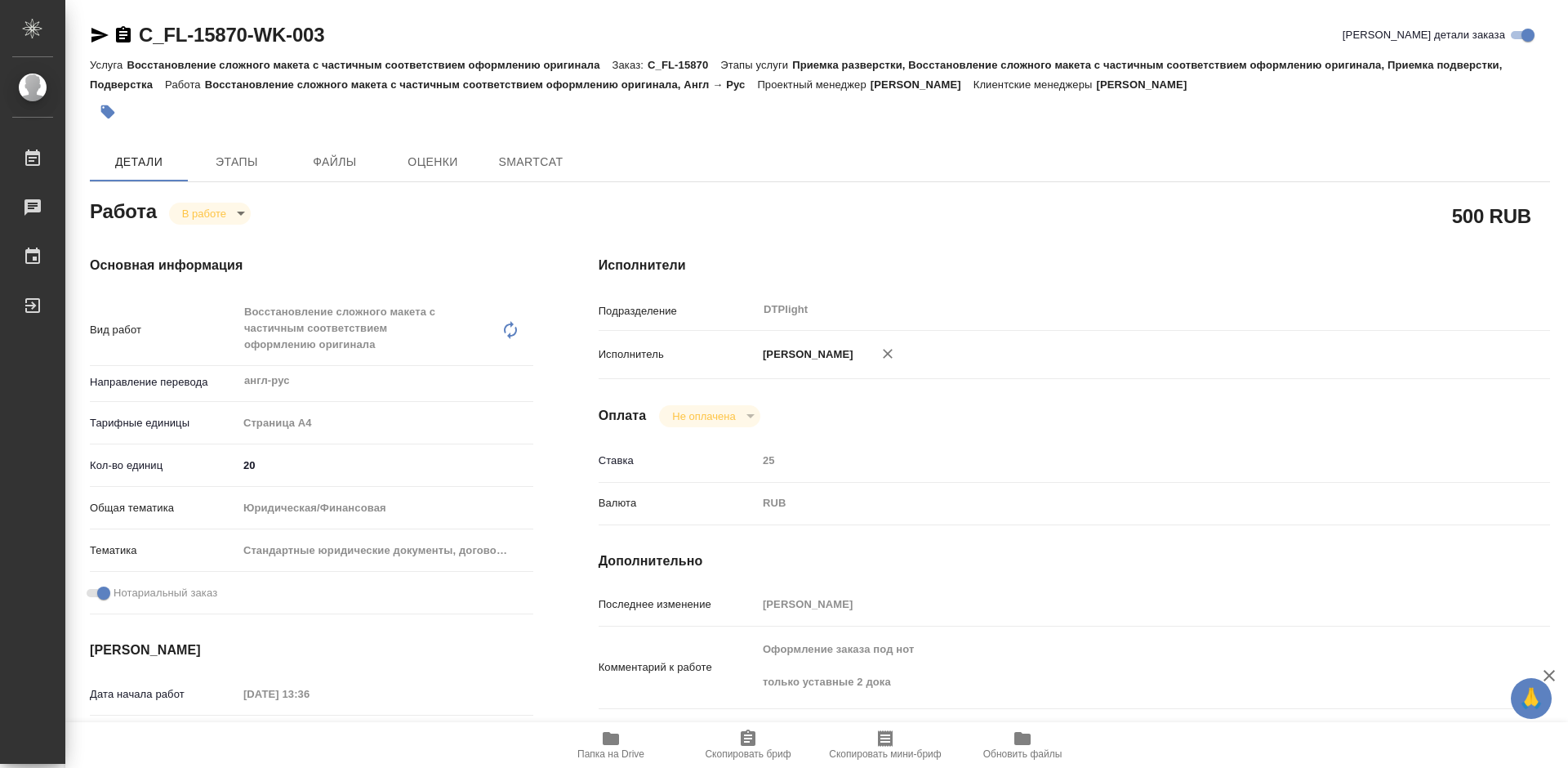
type textarea "x"
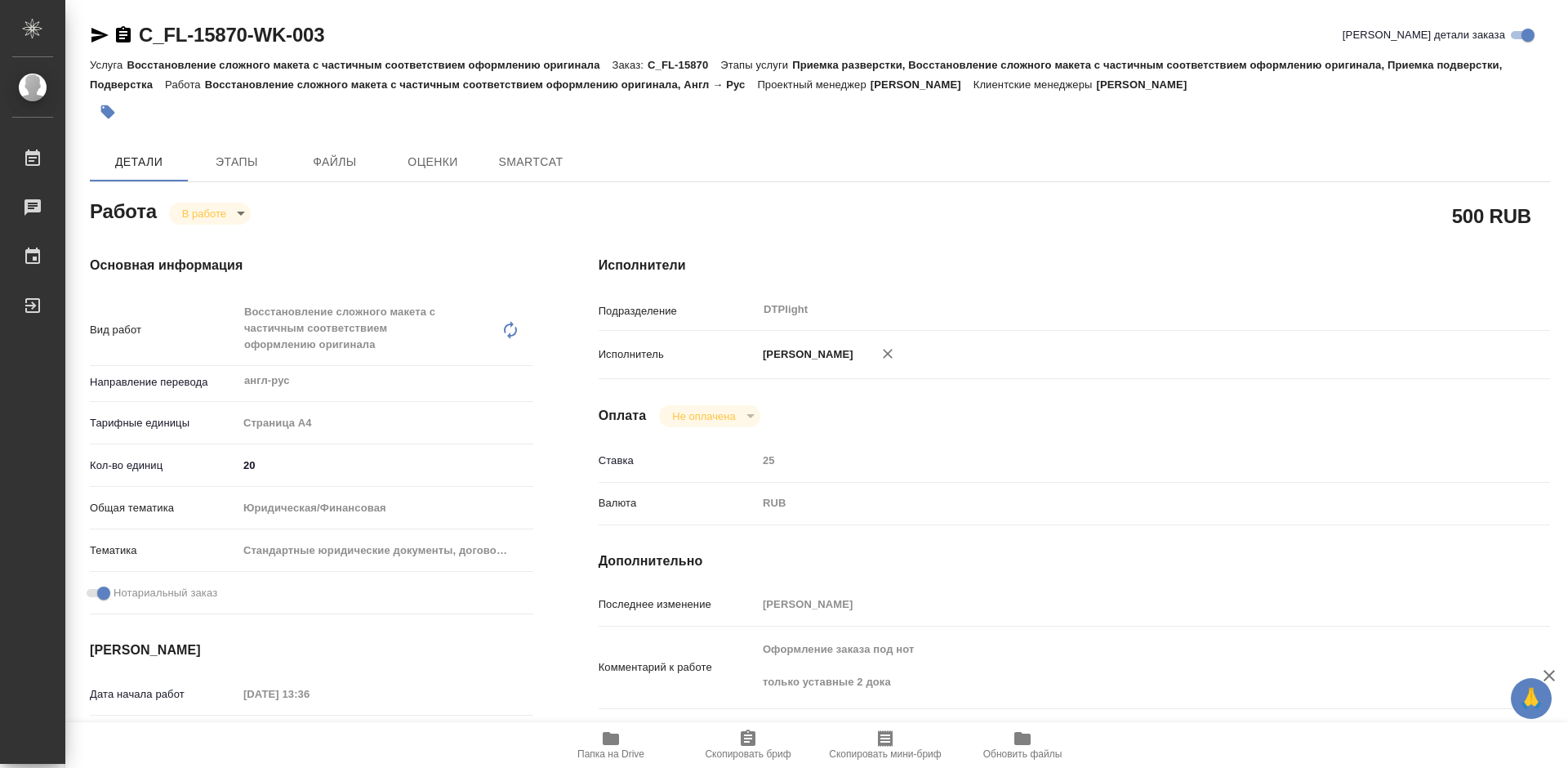
type textarea "x"
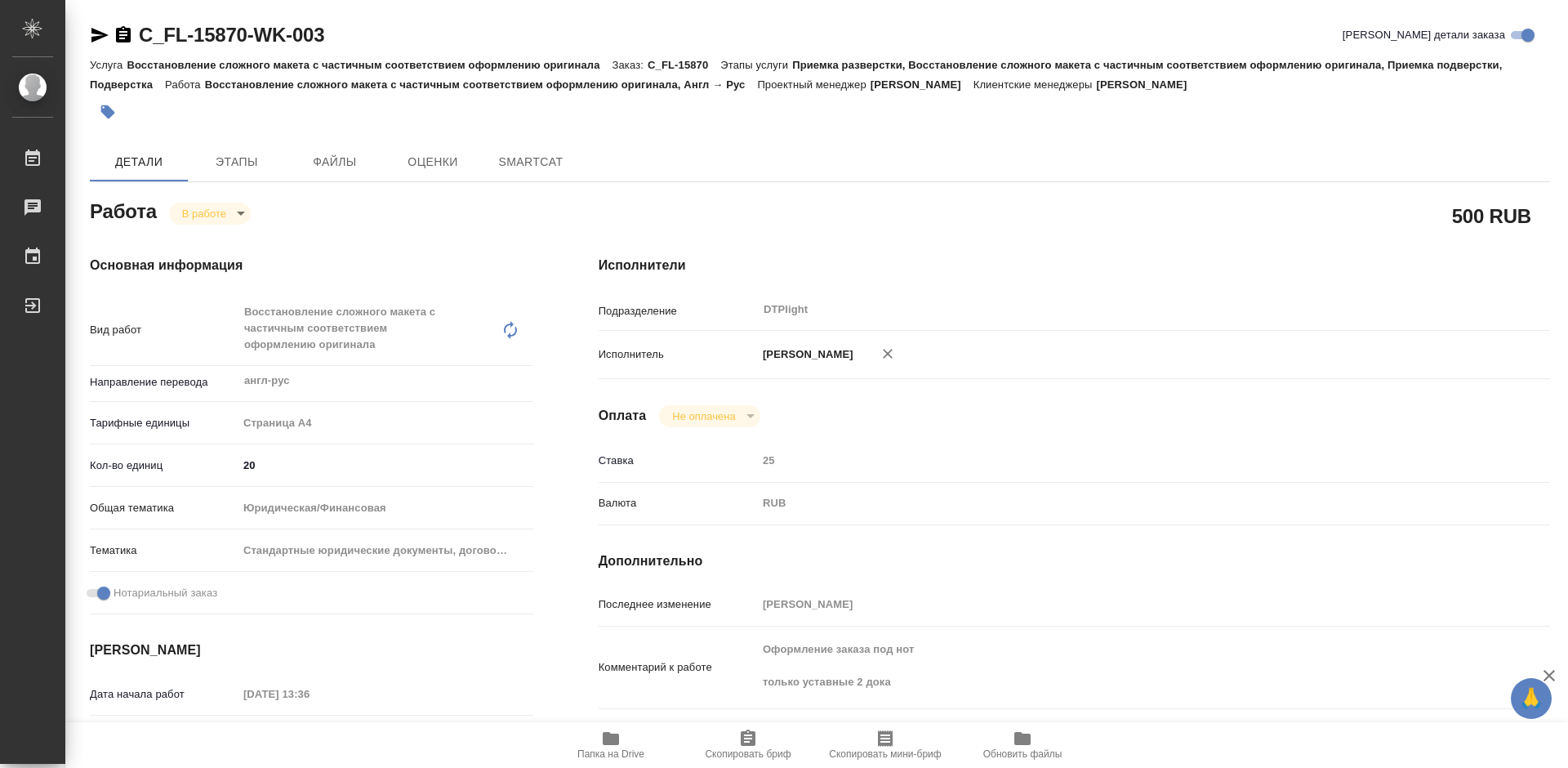
type textarea "x"
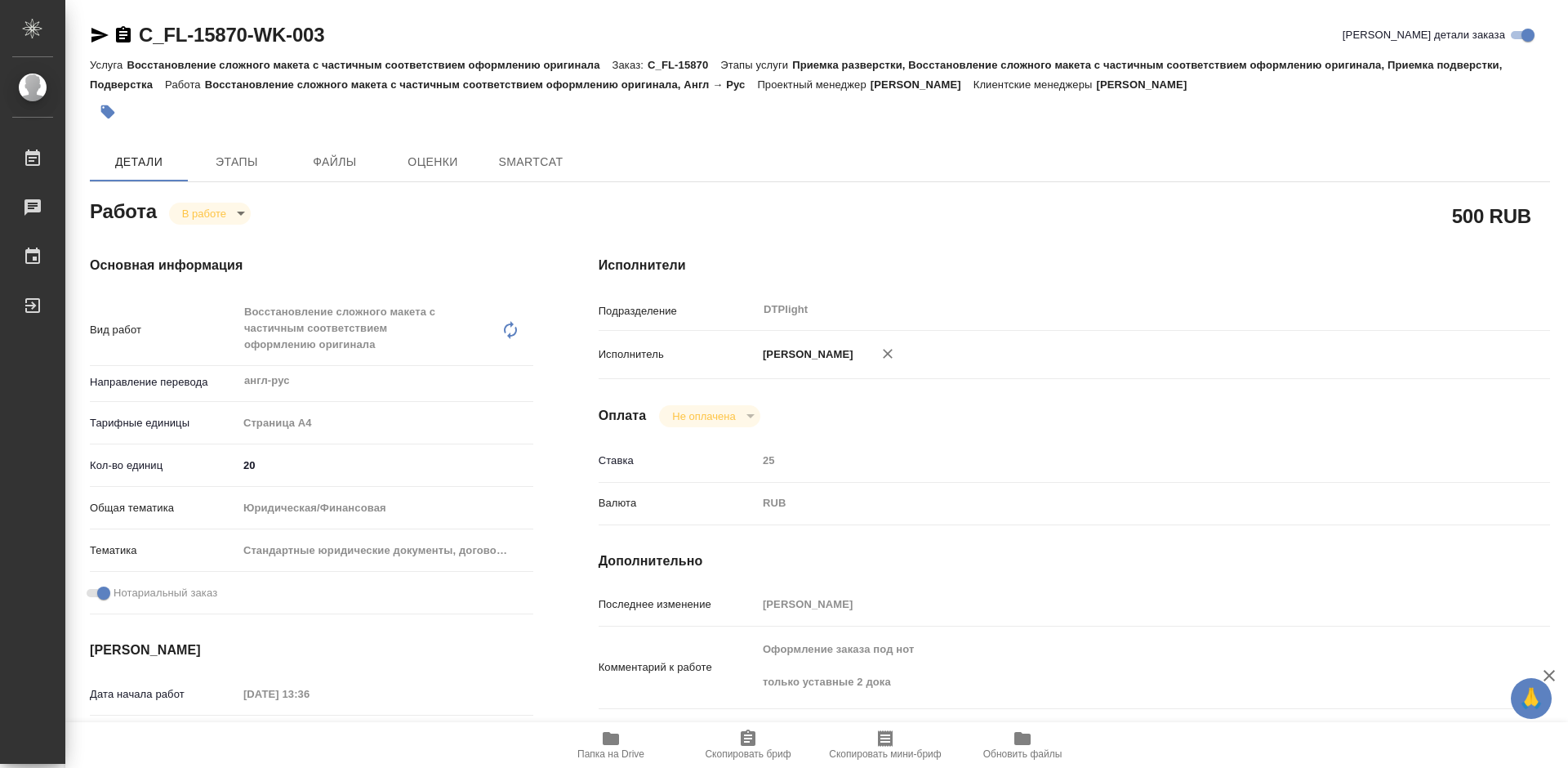
type textarea "x"
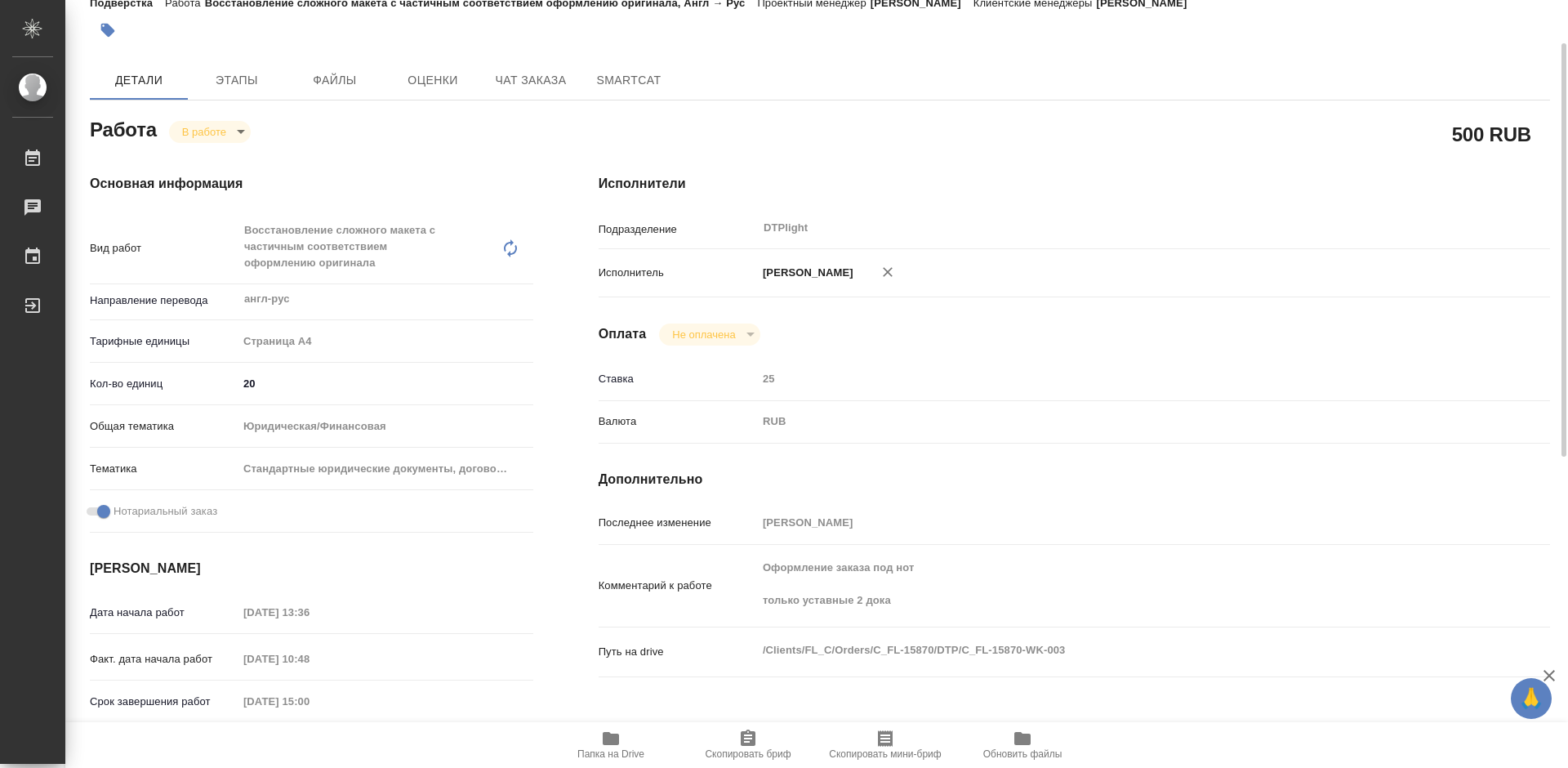
scroll to position [163, 0]
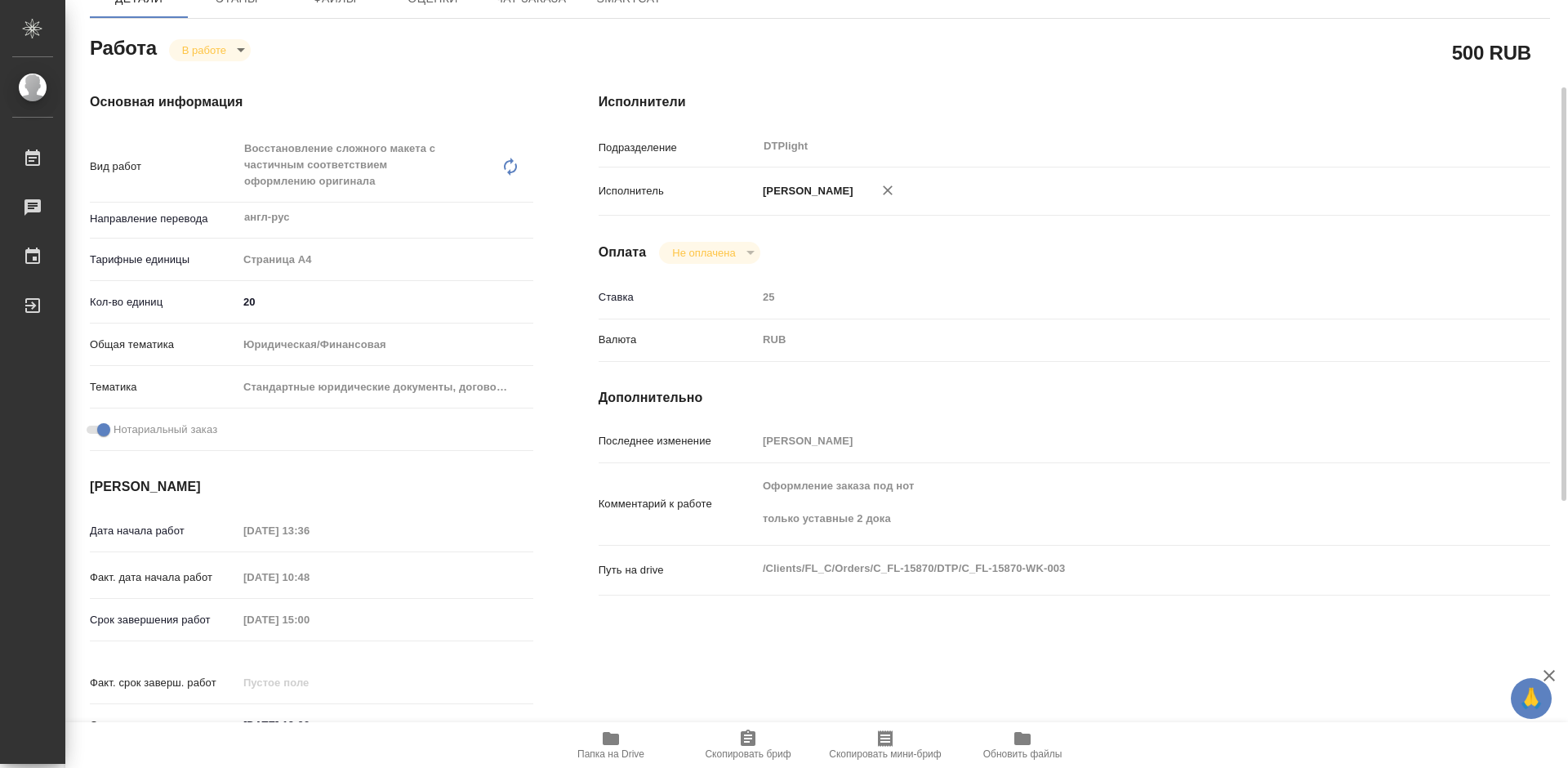
type textarea "x"
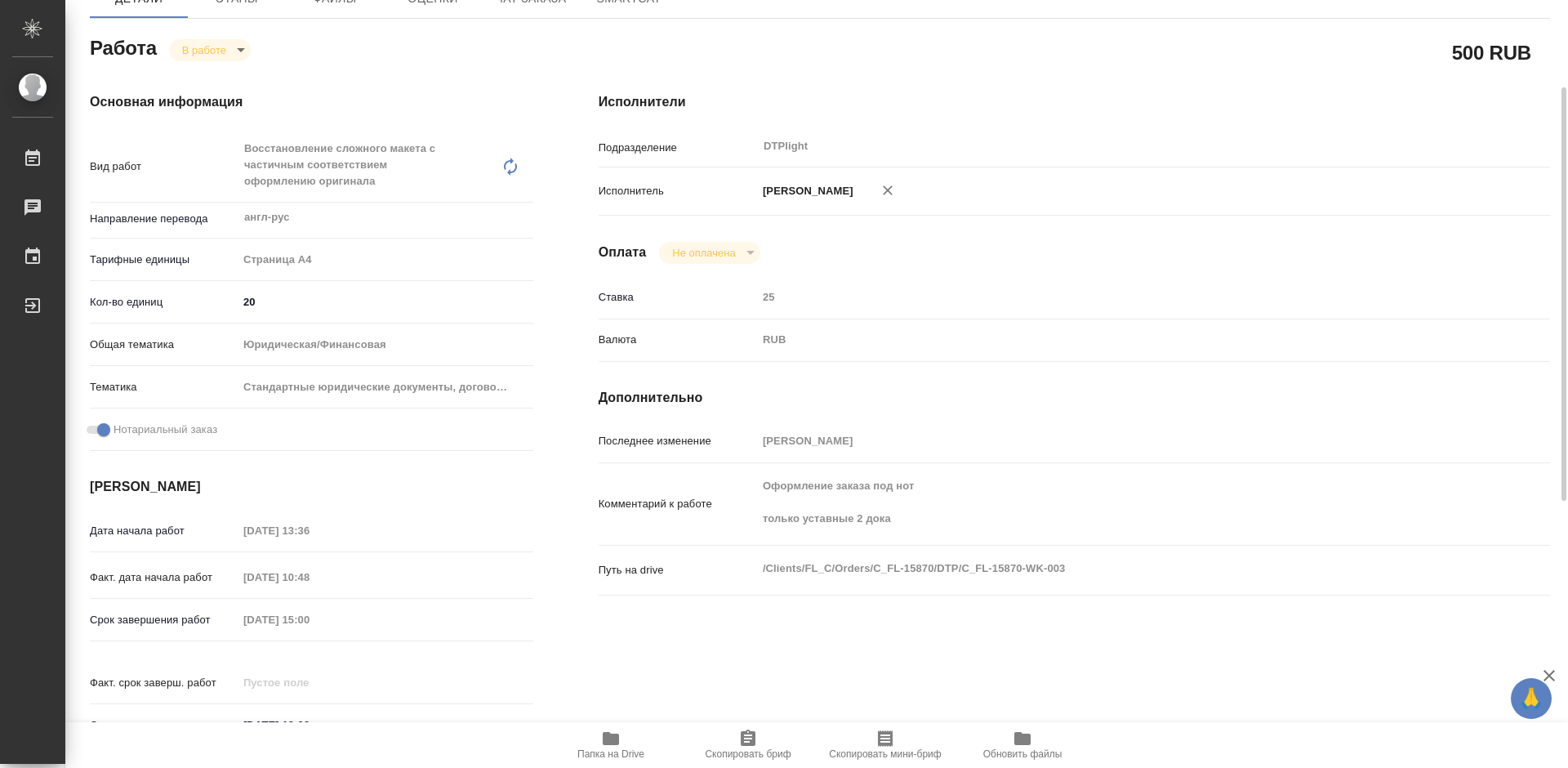
click at [605, 746] on icon "button" at bounding box center [610, 738] width 19 height 19
type textarea "x"
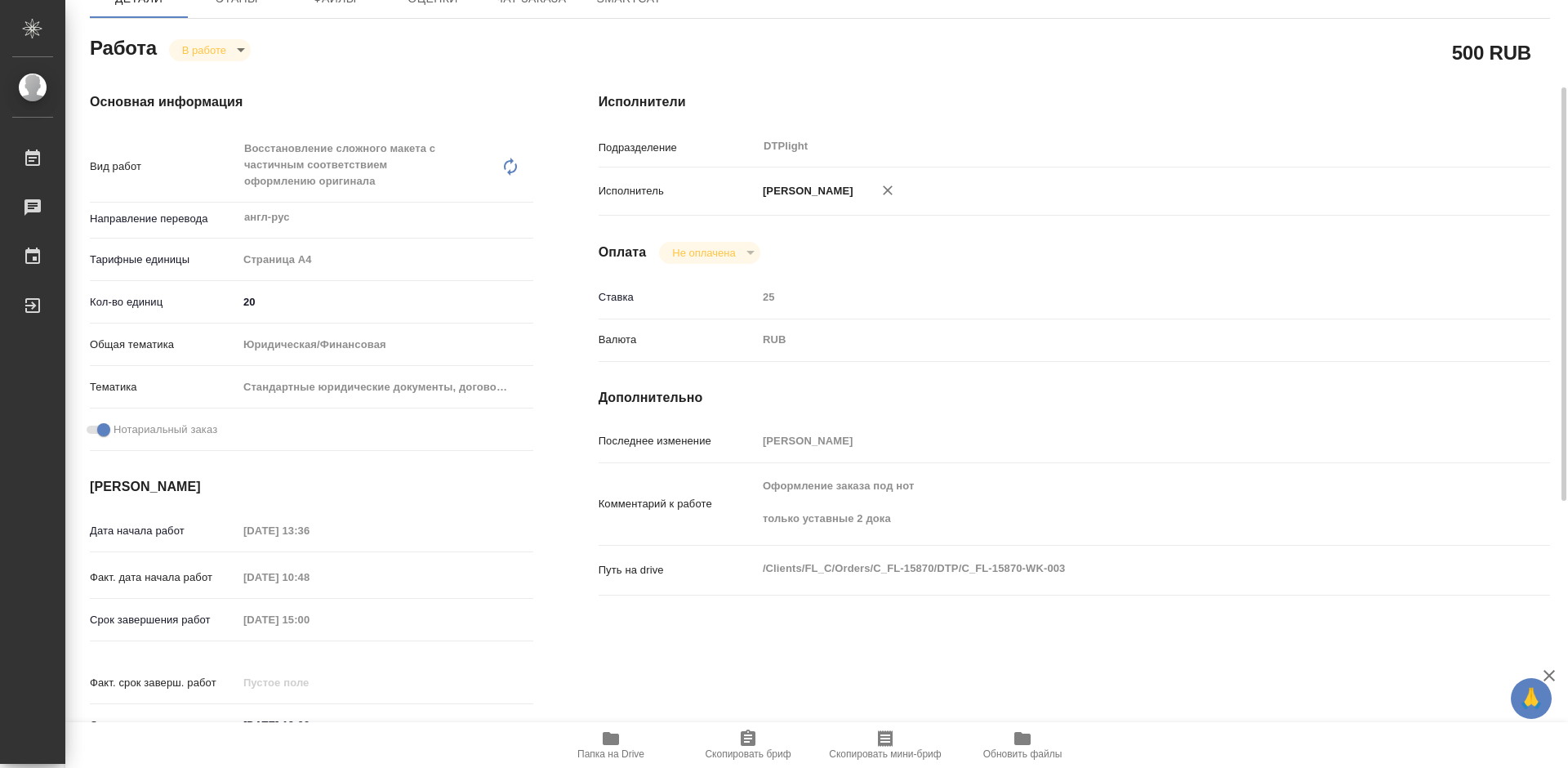
type textarea "x"
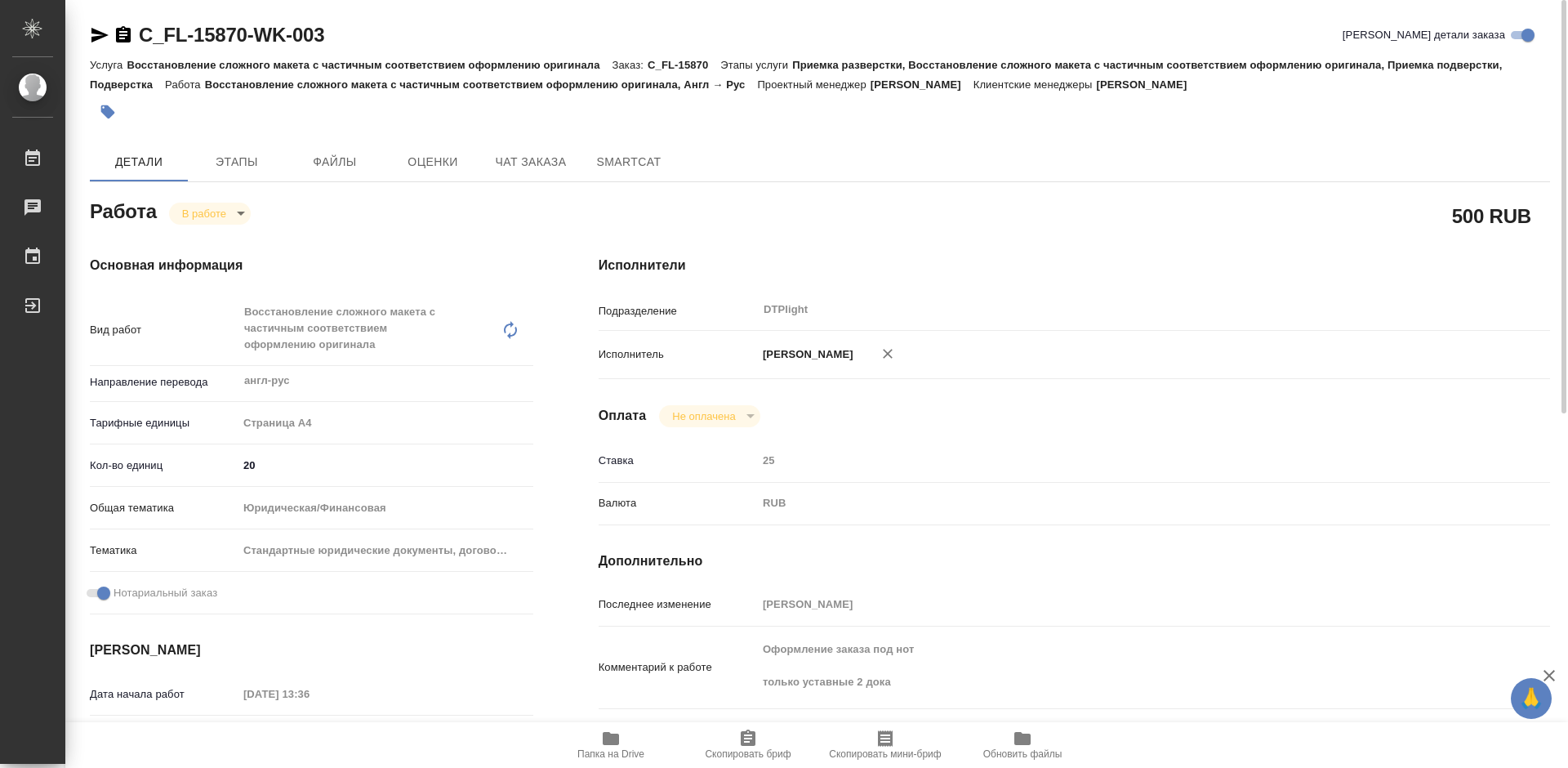
click at [244, 29] on link "C_FL-15870-WK-003" at bounding box center [231, 35] width 186 height 22
type textarea "x"
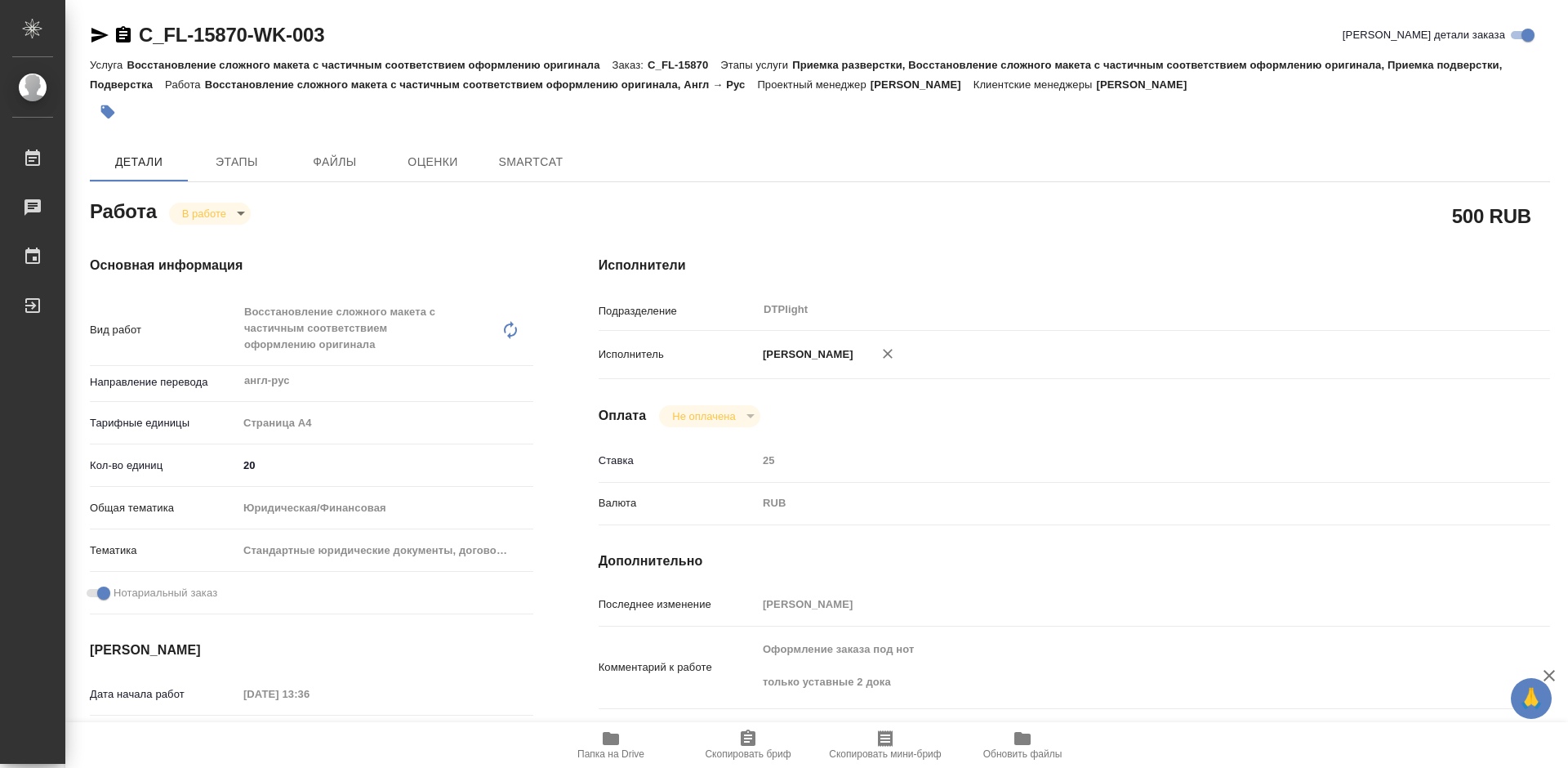
type textarea "x"
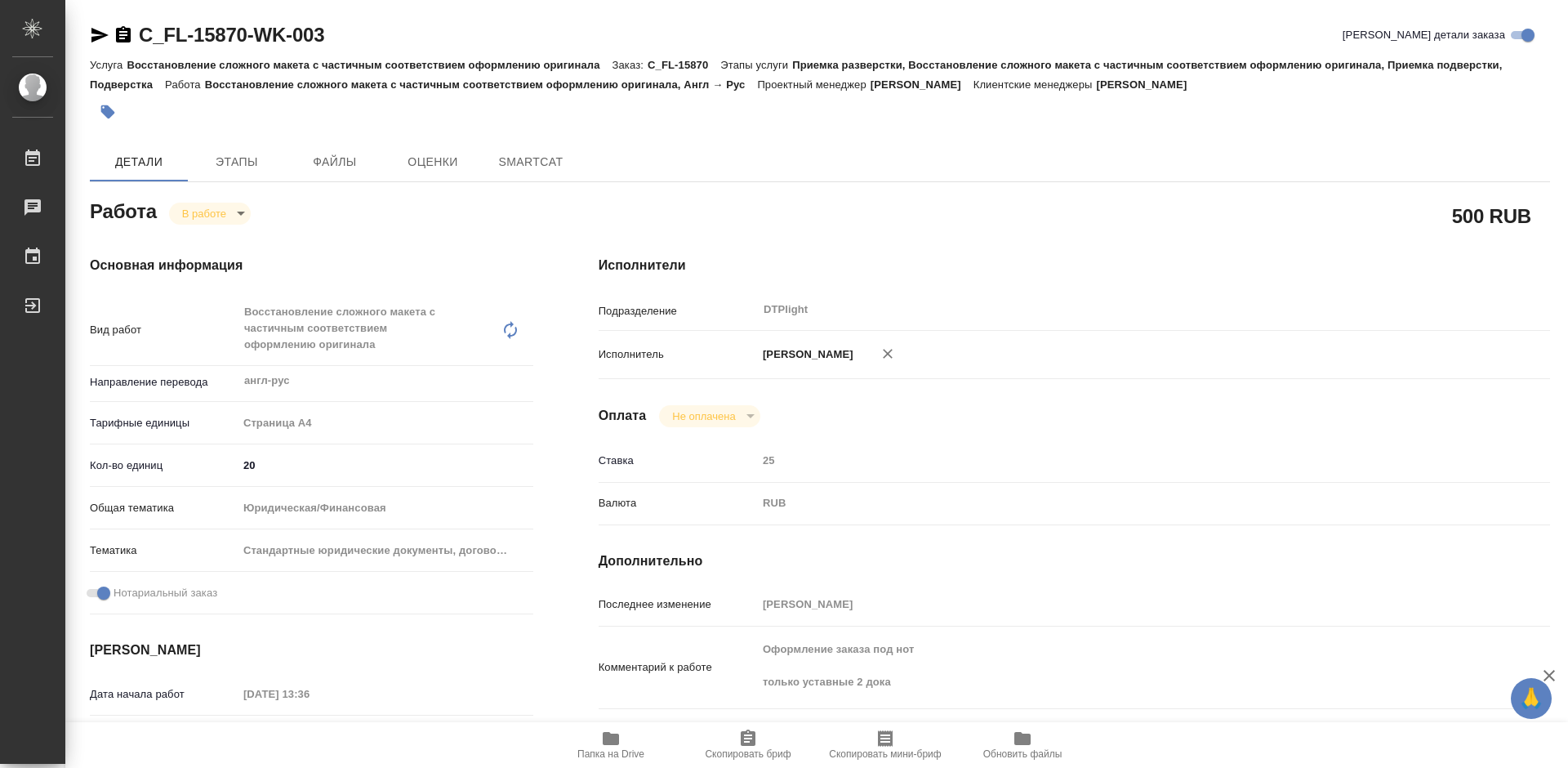
type textarea "x"
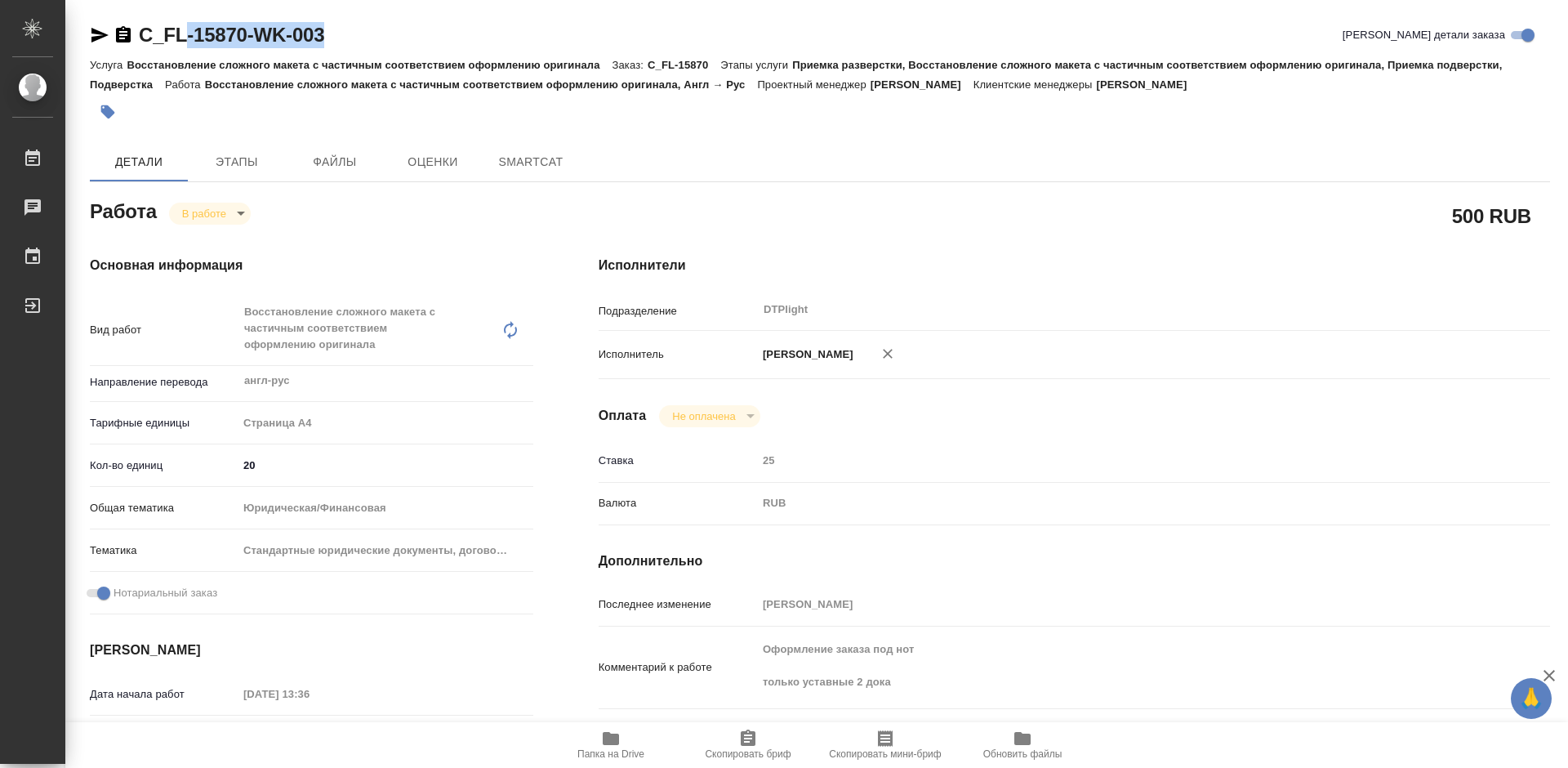
type textarea "x"
drag, startPoint x: 353, startPoint y: 39, endPoint x: 138, endPoint y: 43, distance: 215.0
click at [138, 43] on div "C_FL-15870-WK-003 [PERSON_NAME] детали заказа" at bounding box center [819, 35] width 1460 height 26
copy link "C_FL-15870-WK-003"
type textarea "x"
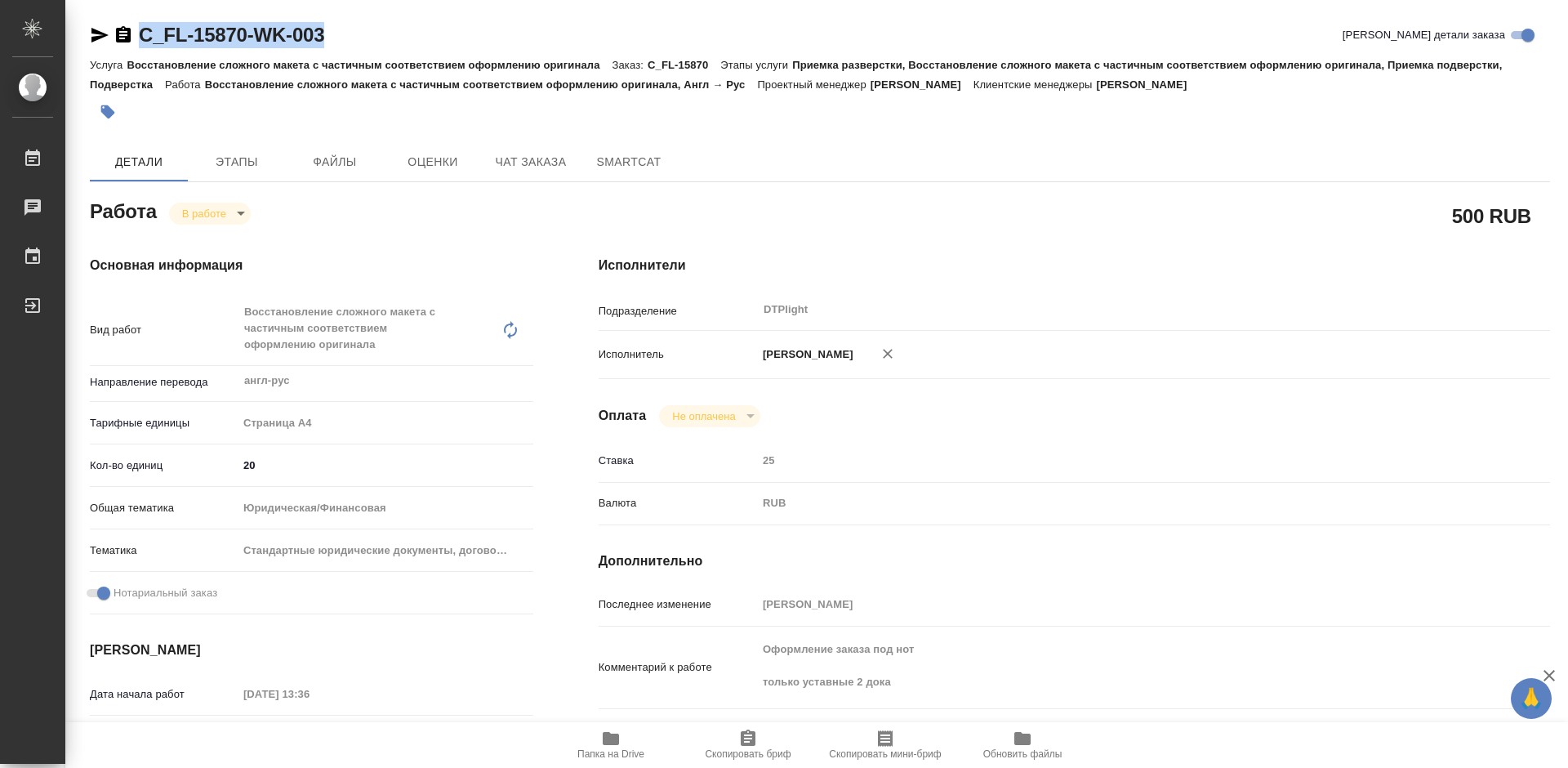
type textarea "x"
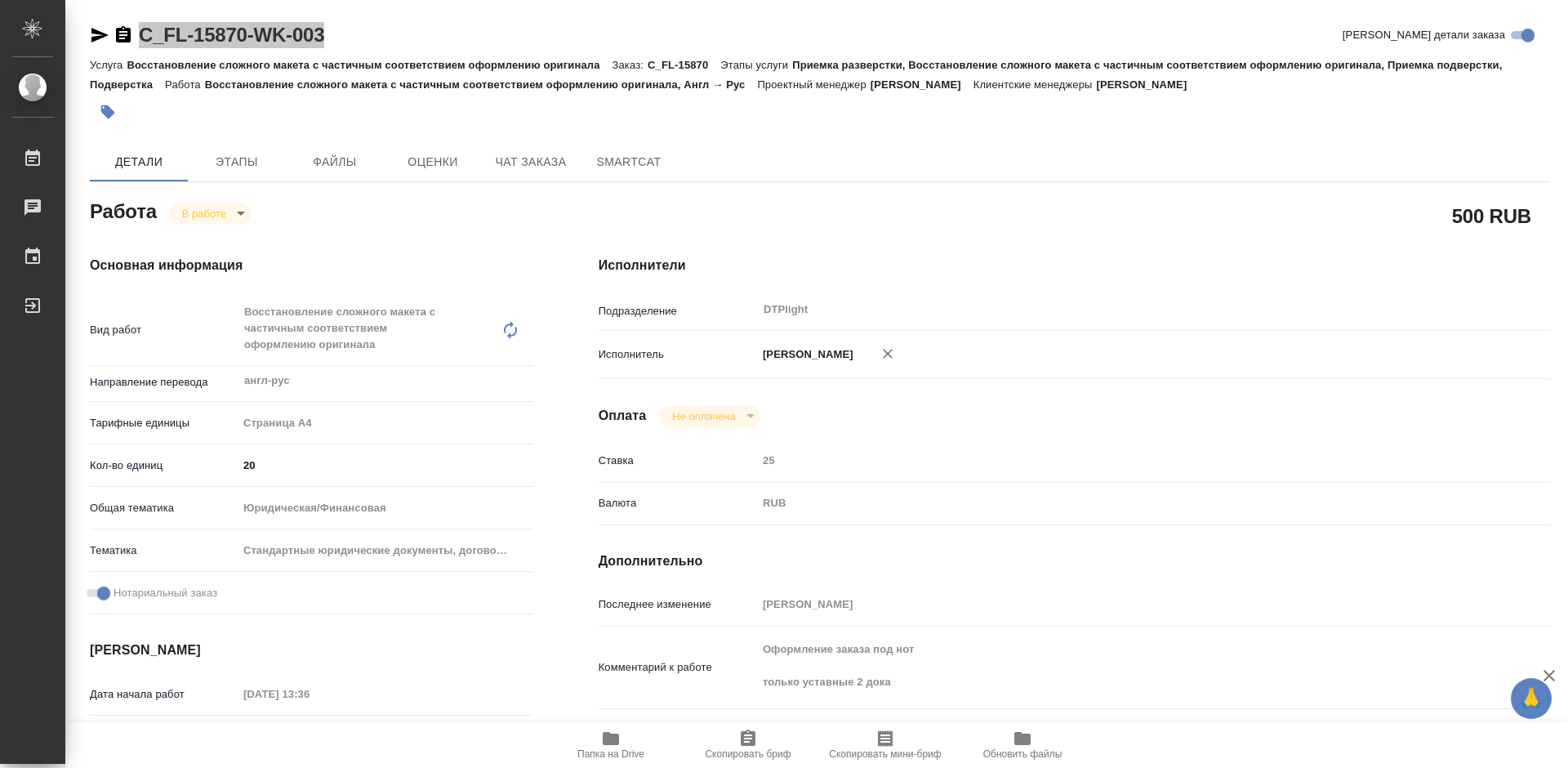
type textarea "x"
